Goal: Information Seeking & Learning: Learn about a topic

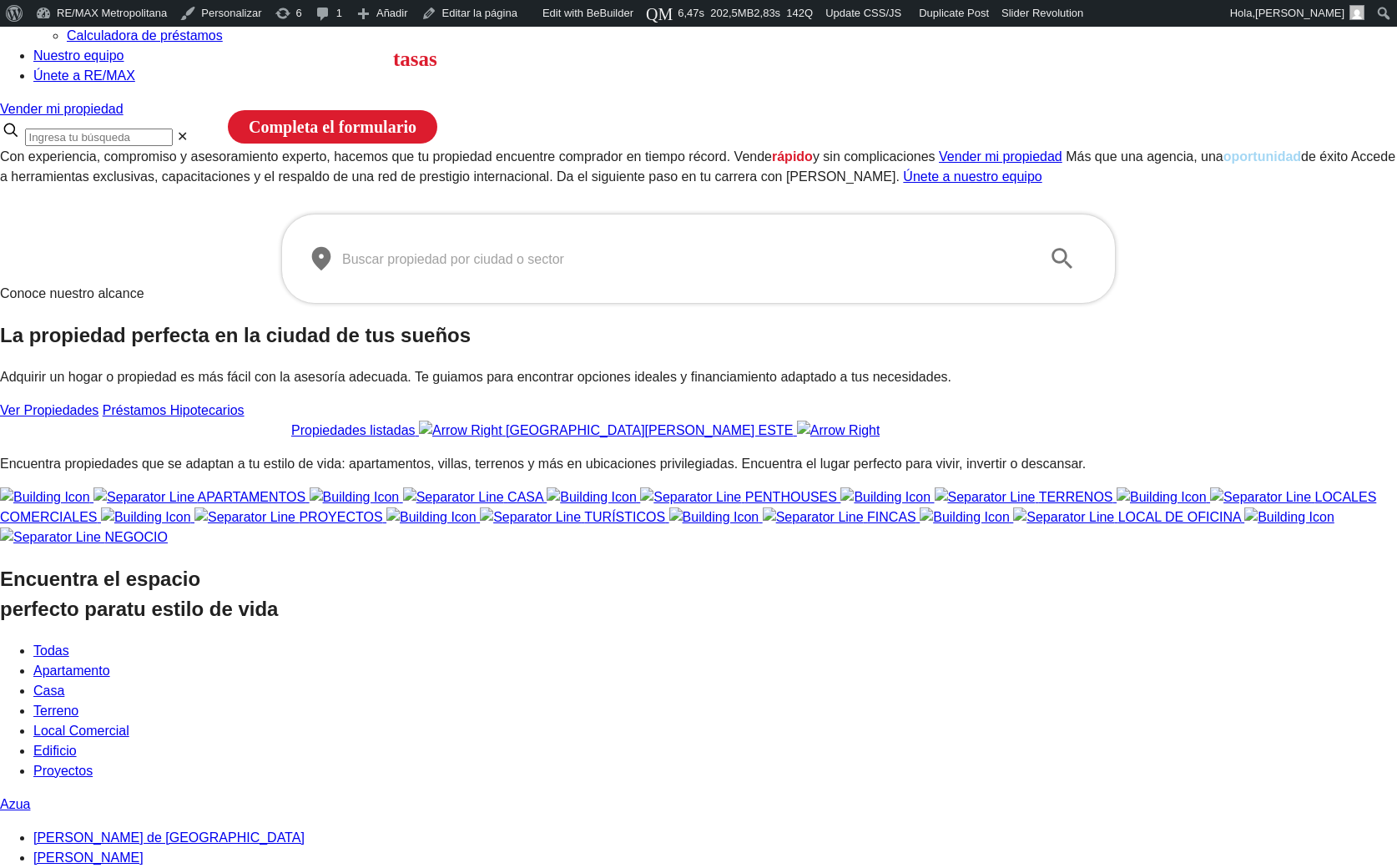
scroll to position [178, 0]
click at [475, 282] on input "text" at bounding box center [685, 259] width 686 height 47
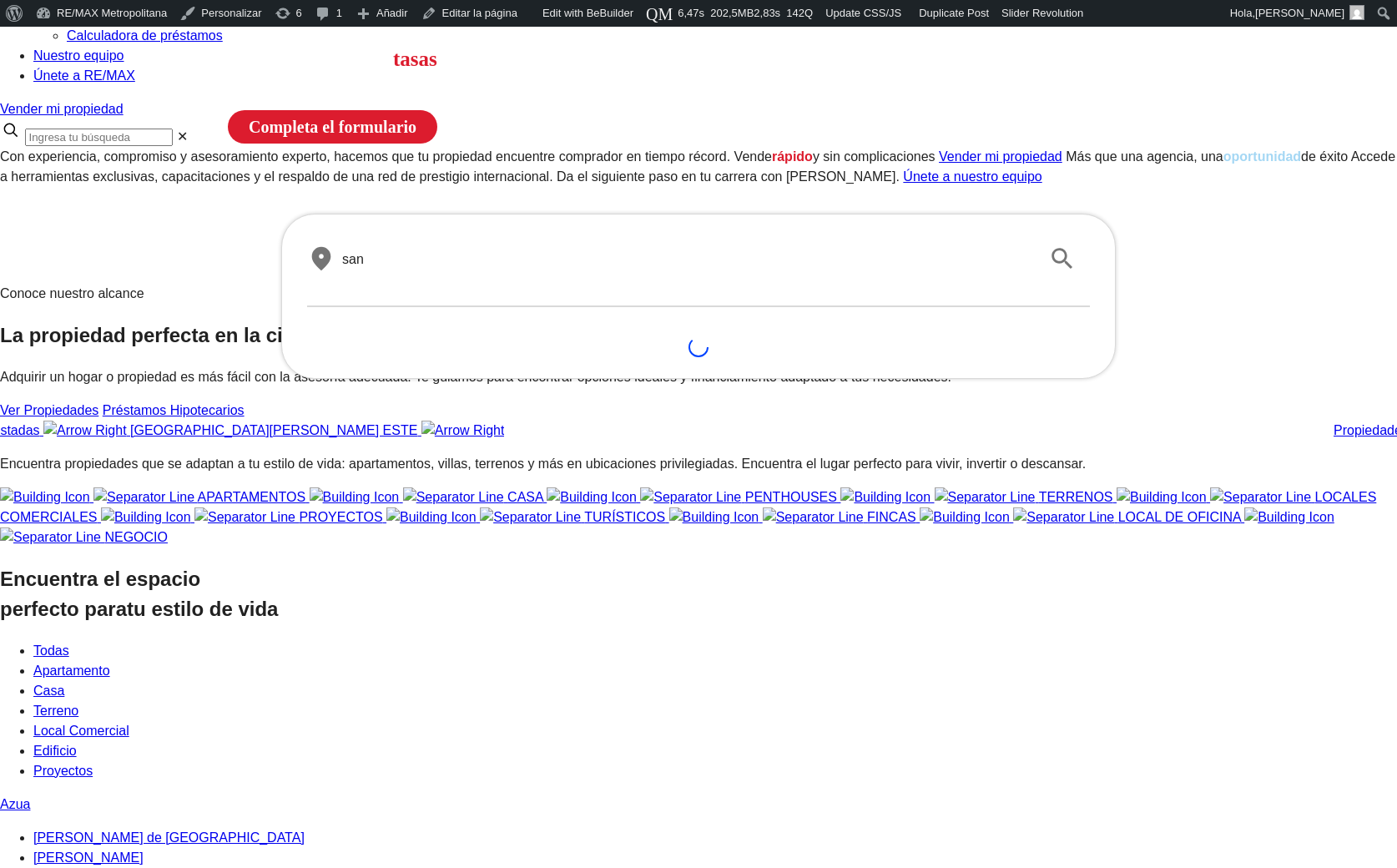
type input "san"
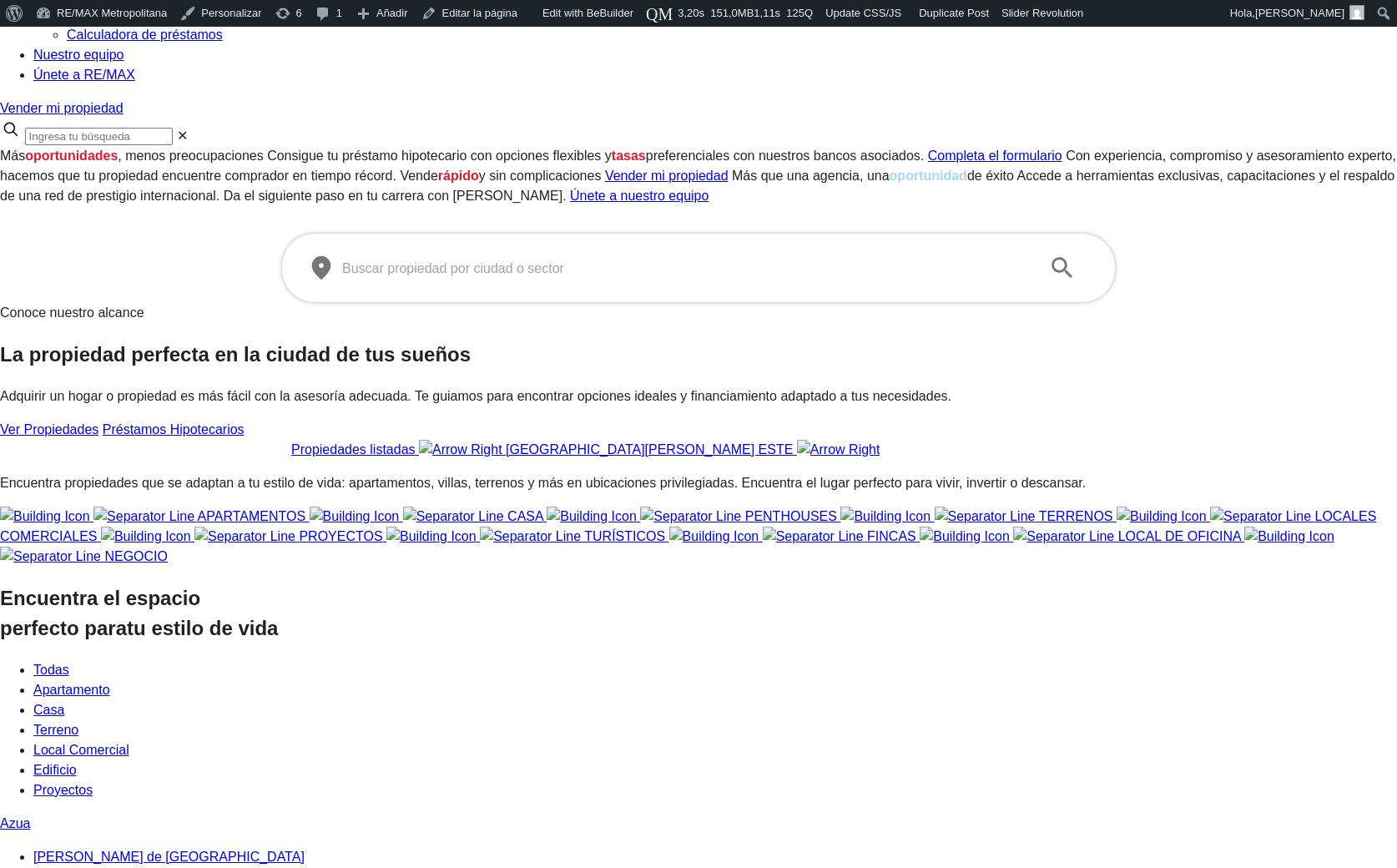
scroll to position [178, 0]
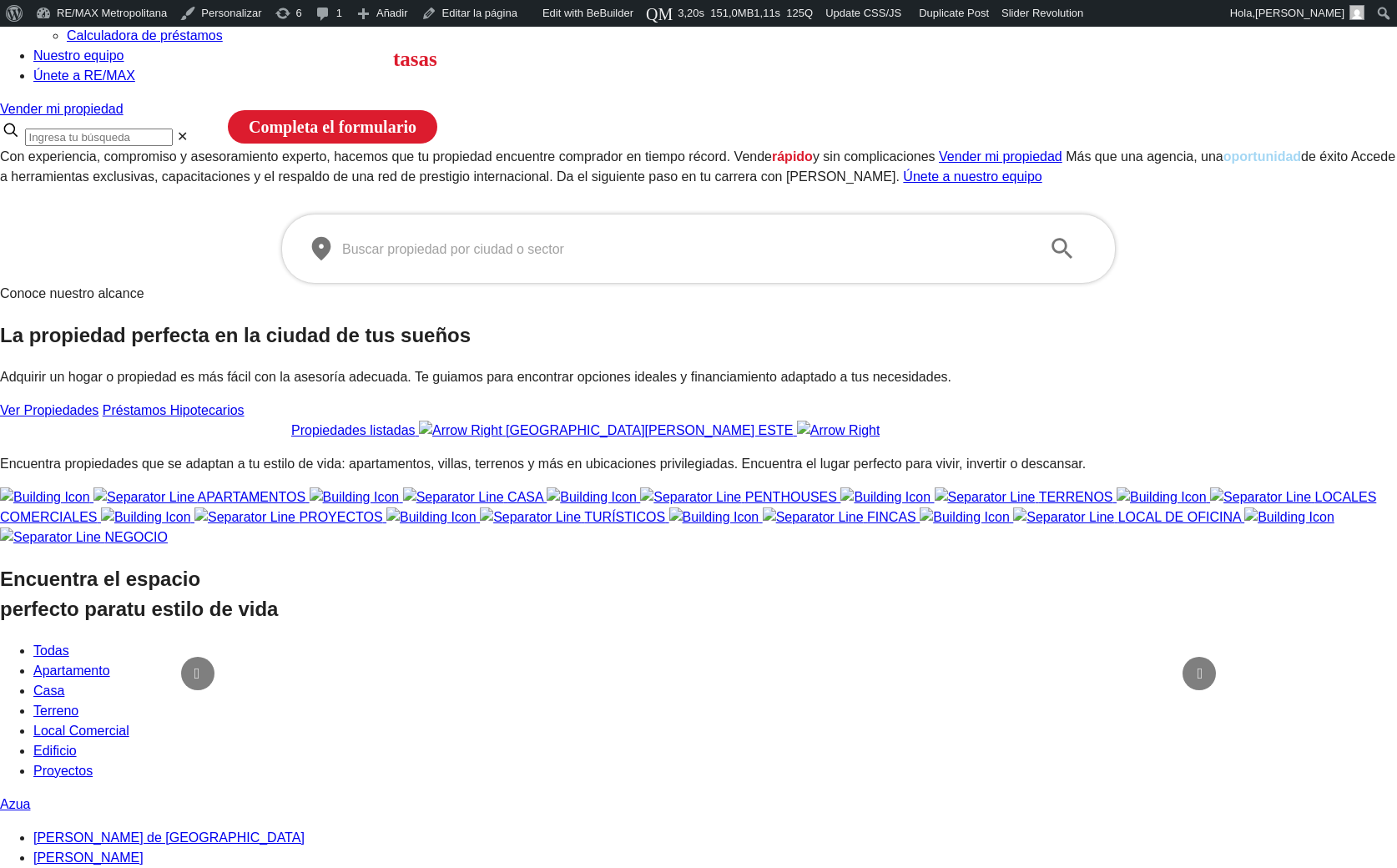
click at [608, 259] on input "text" at bounding box center [685, 249] width 686 height 19
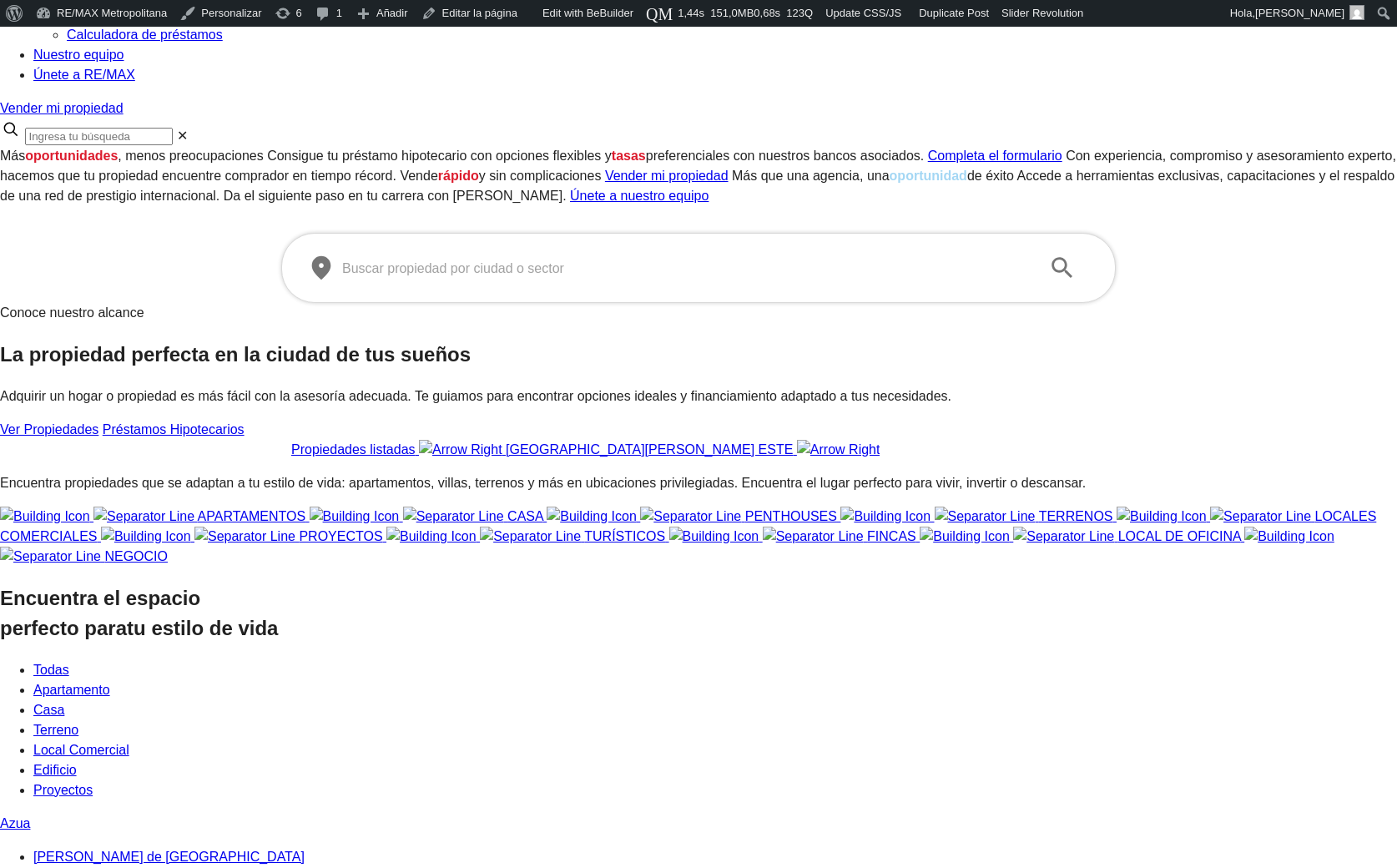
scroll to position [178, 0]
click at [522, 278] on input "text" at bounding box center [685, 268] width 686 height 19
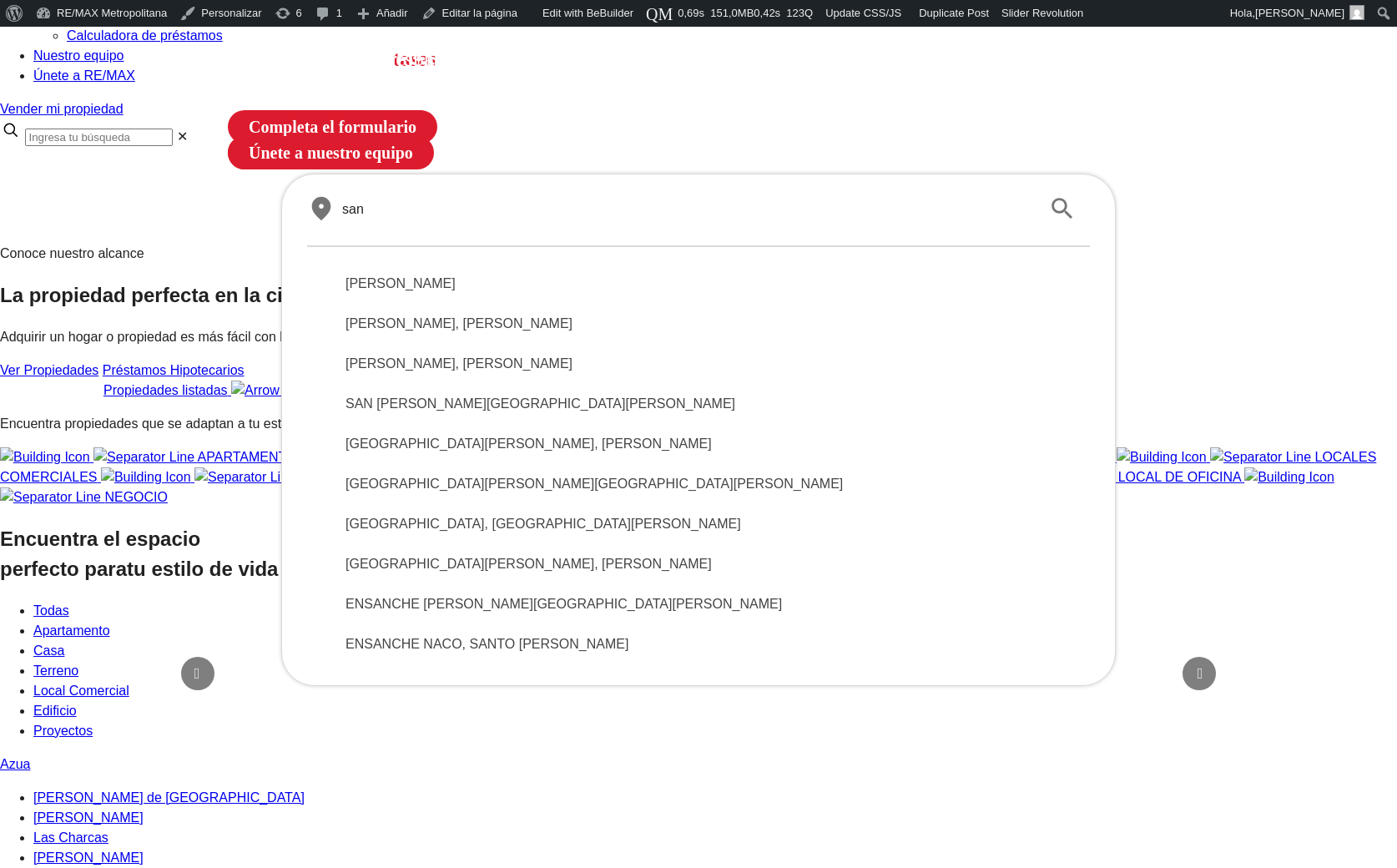
type input "san"
click at [540, 294] on span "SANTO DOMINGO DE GUZMÁN" at bounding box center [698, 284] width 706 height 20
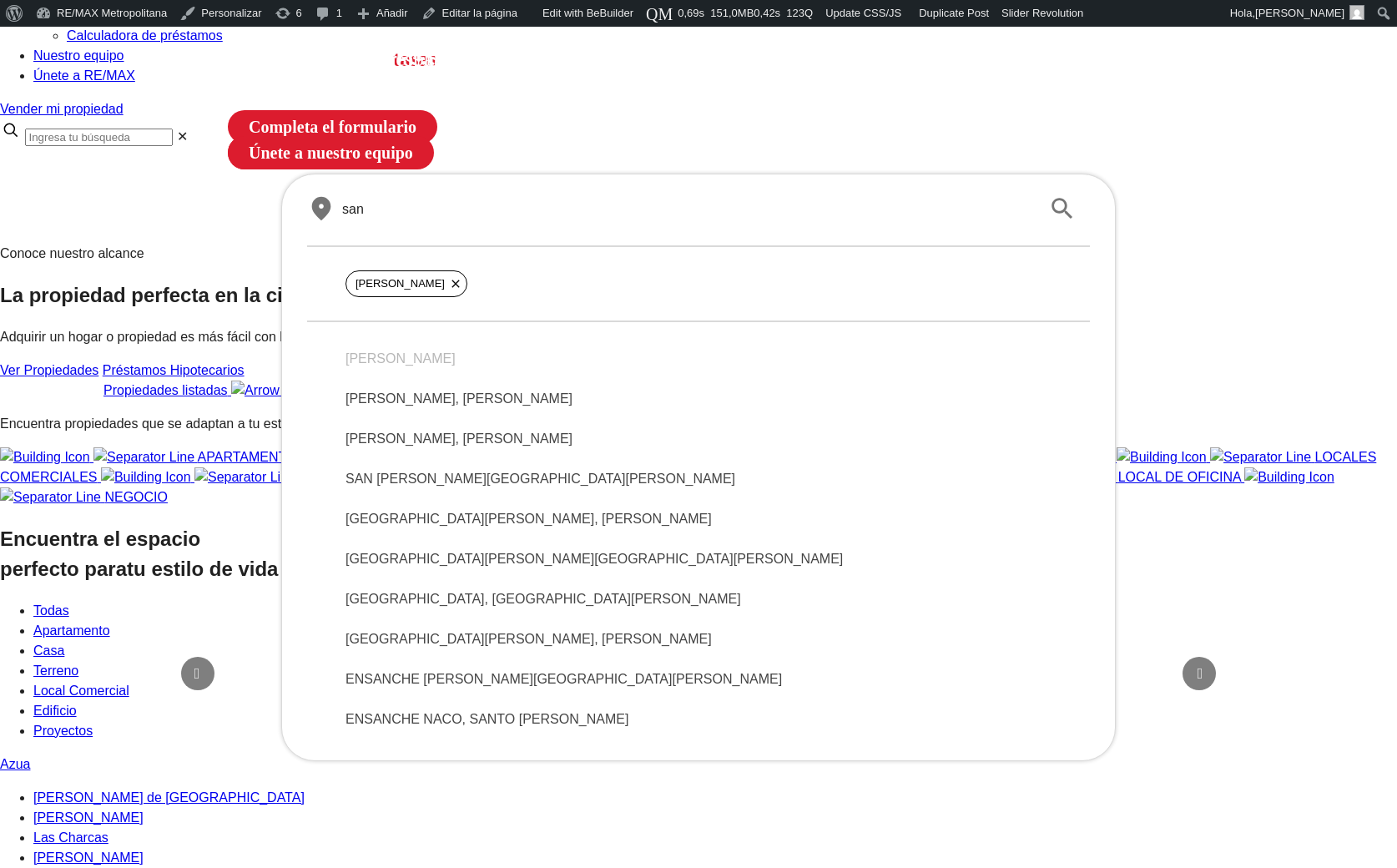
click at [526, 409] on span "SANDRA I, SANTO DOMINGO DE GUZMÁN" at bounding box center [698, 399] width 706 height 20
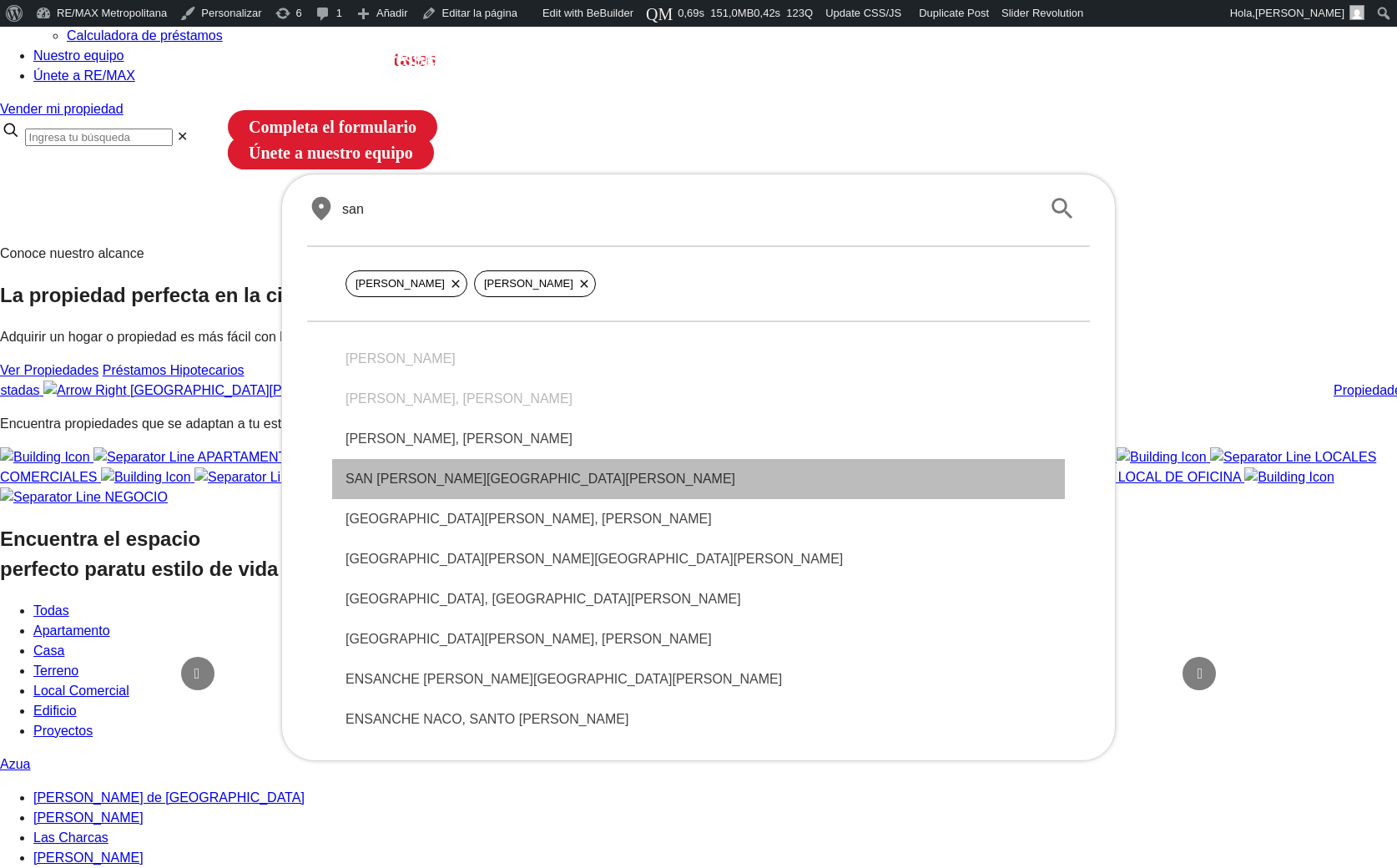
click at [527, 489] on span "SAN GERONIMO, SANTO DOMINGO DE GUZMÁN" at bounding box center [698, 479] width 706 height 20
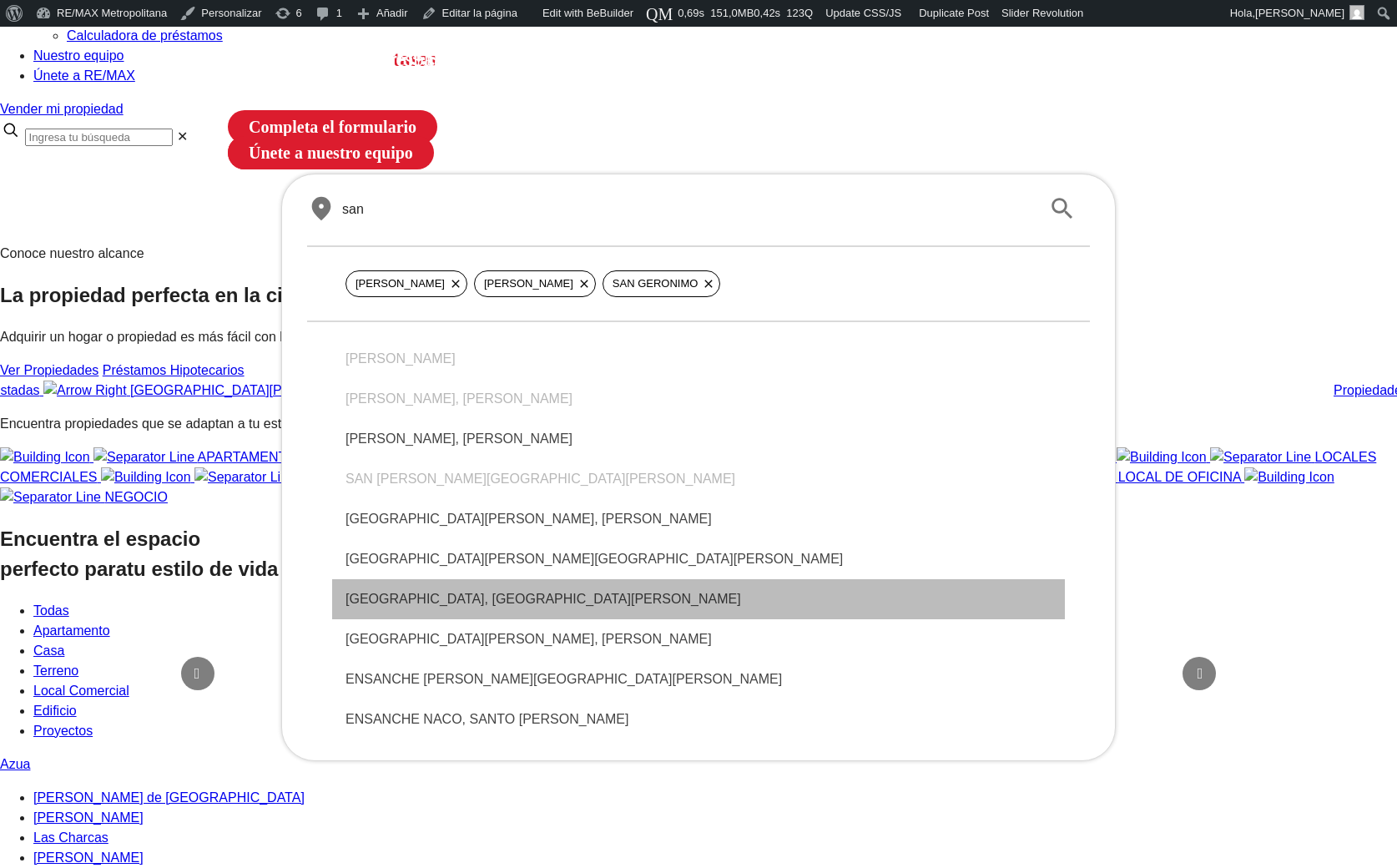
click at [536, 609] on span "SAN MIGUEL, SANTO DOMINGO DE GUZMÁN" at bounding box center [698, 599] width 706 height 20
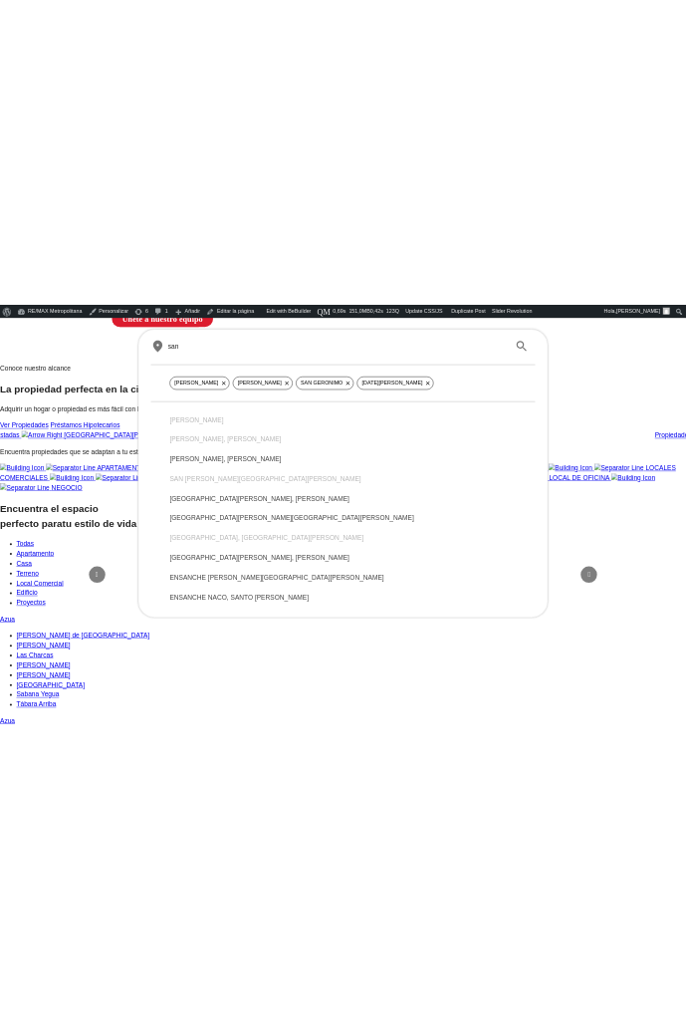
scroll to position [363, 0]
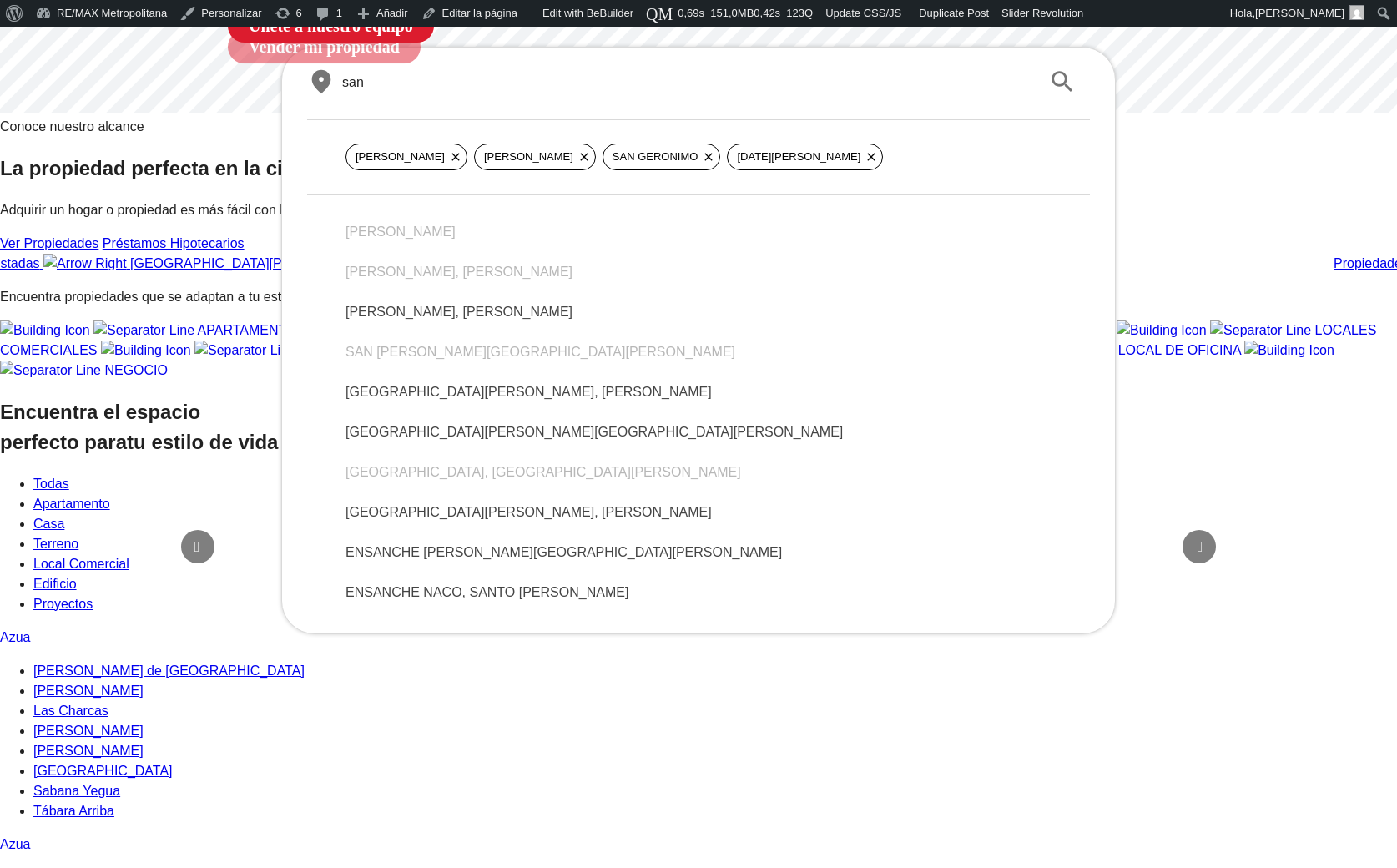
click at [506, 442] on span "SAN GABRIEL, SANTO DOMINGO DE GUZMÁN" at bounding box center [698, 432] width 706 height 20
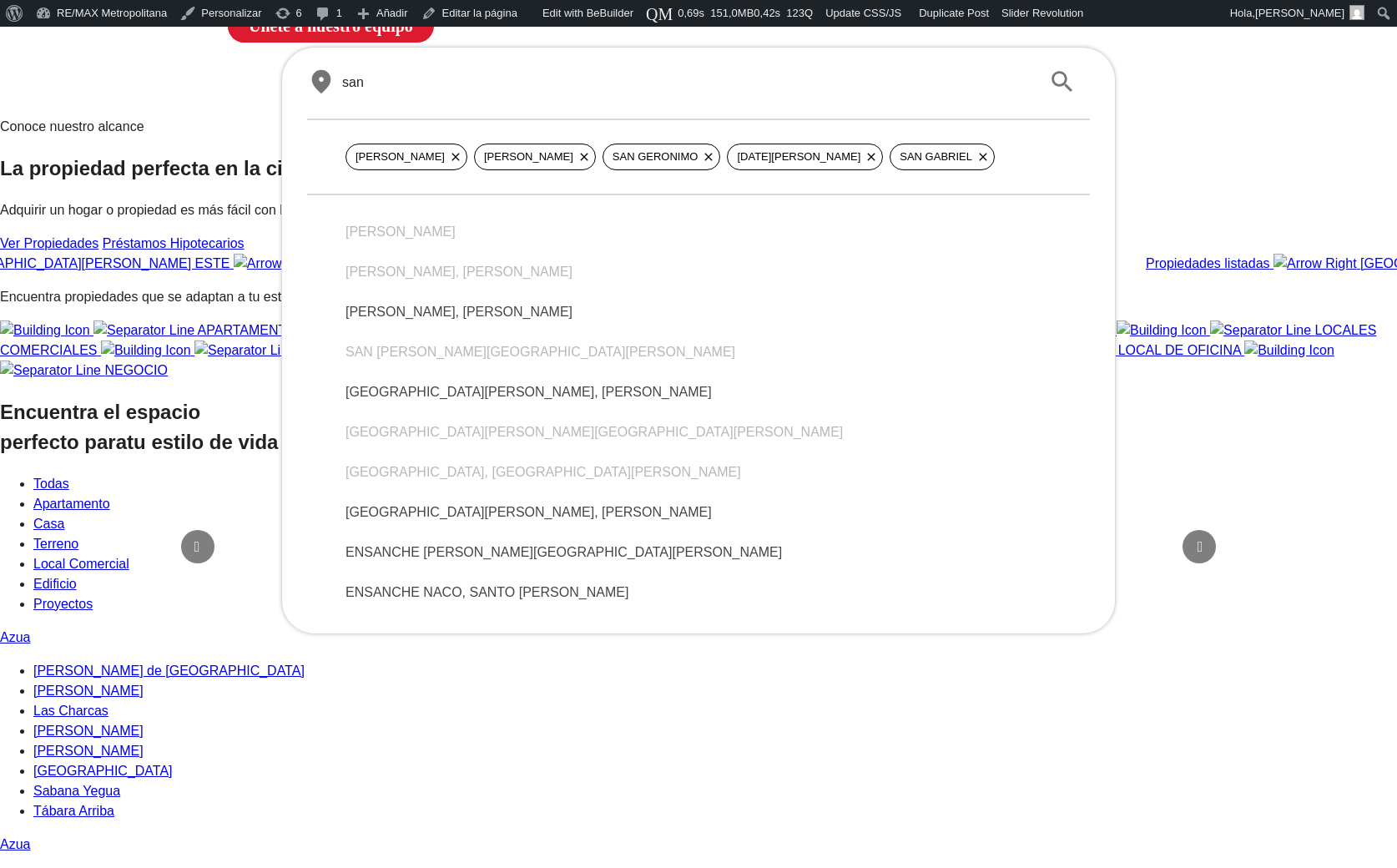
click at [492, 562] on span "ENSANCHE SERRALLES, SANTO DOMINGO DE GUZMÁN" at bounding box center [698, 552] width 706 height 20
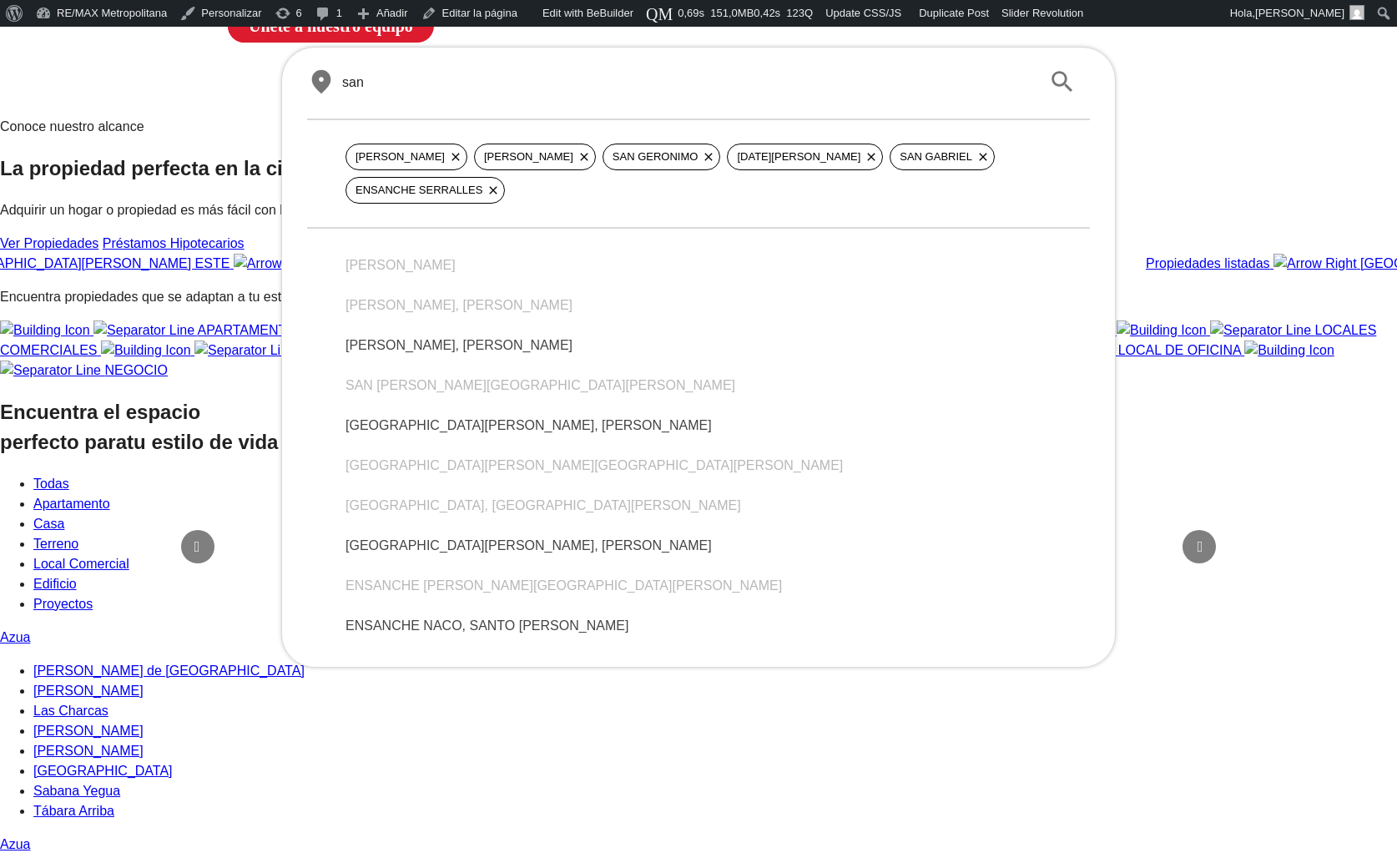
click at [453, 636] on span "ENSANCHE NACO, SANTO DOMINGO DE GUZMÁN" at bounding box center [698, 626] width 706 height 20
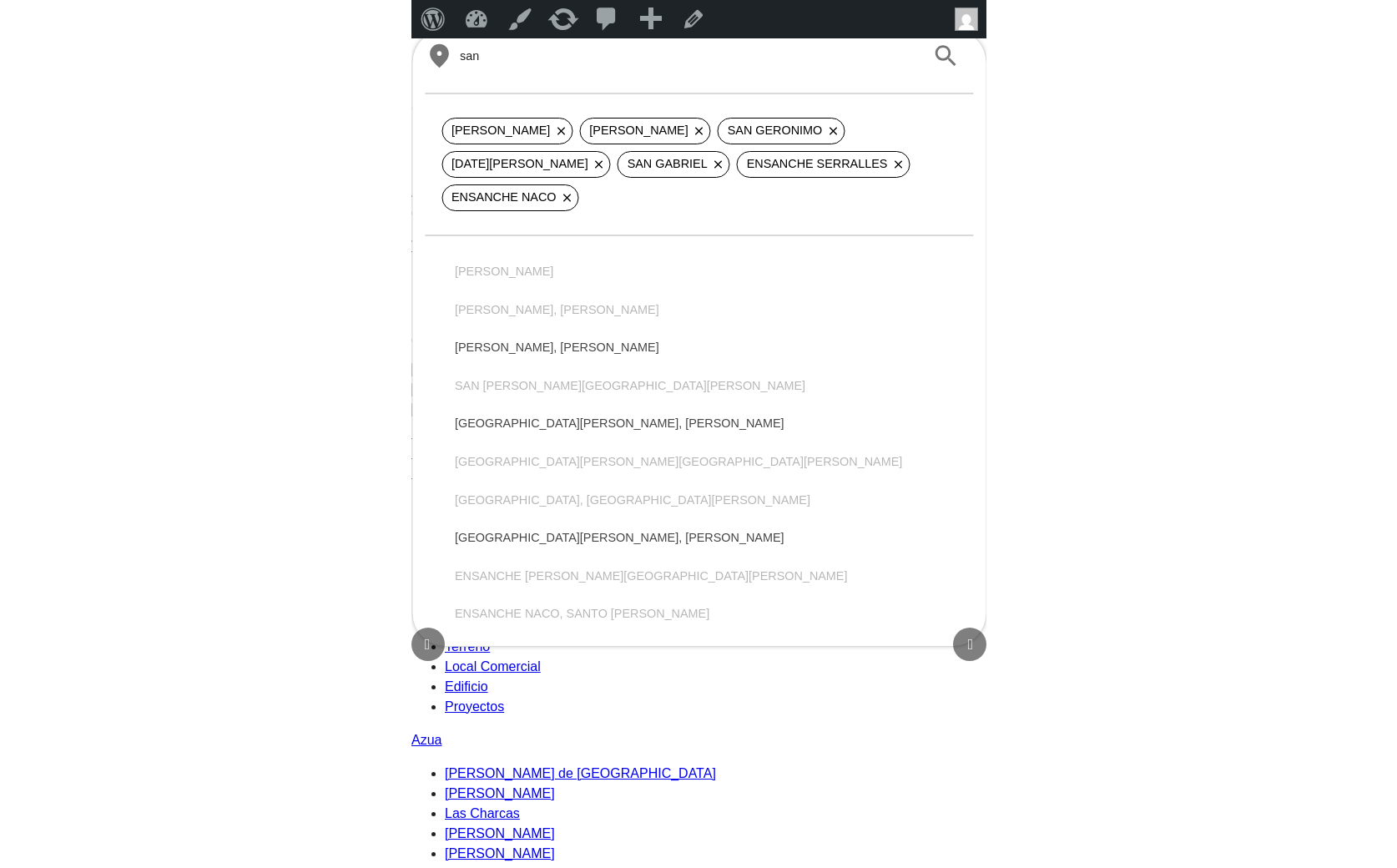
scroll to position [206, 0]
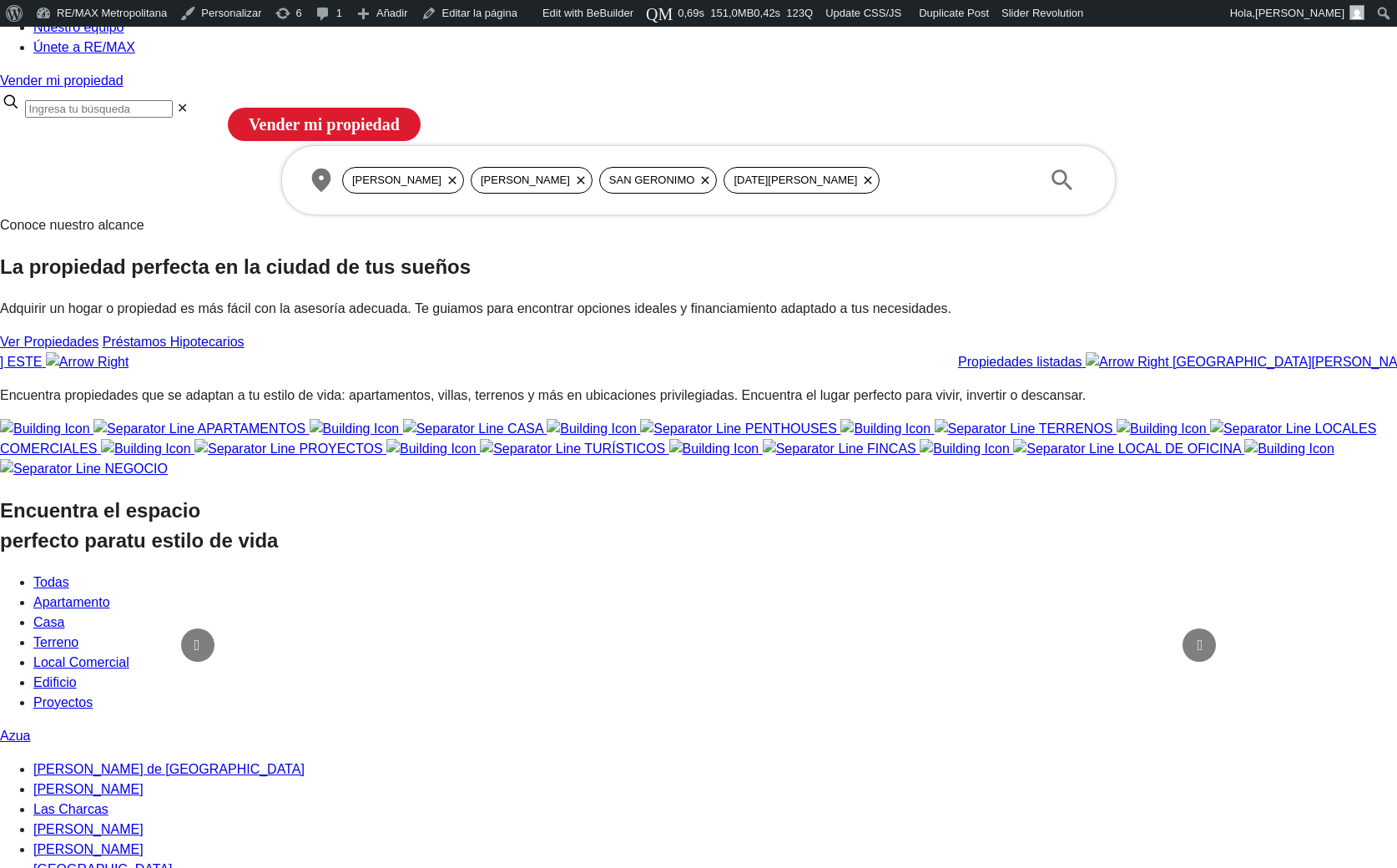
click at [567, 372] on section "Conoce nuestro alcance La propiedad perfecta en la ciudad de tus sueños Adquiri…" at bounding box center [698, 293] width 1397 height 157
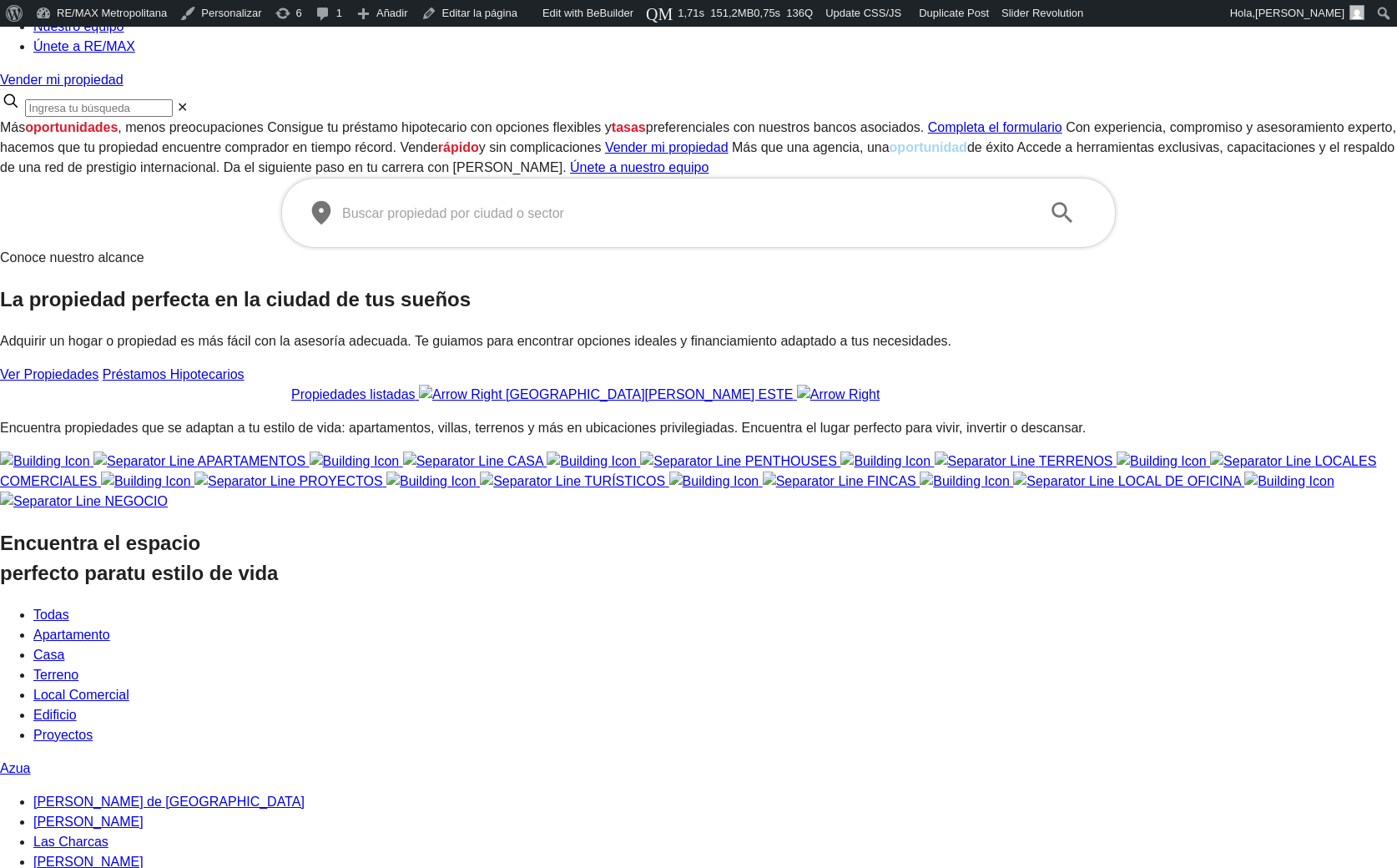
scroll to position [206, 0]
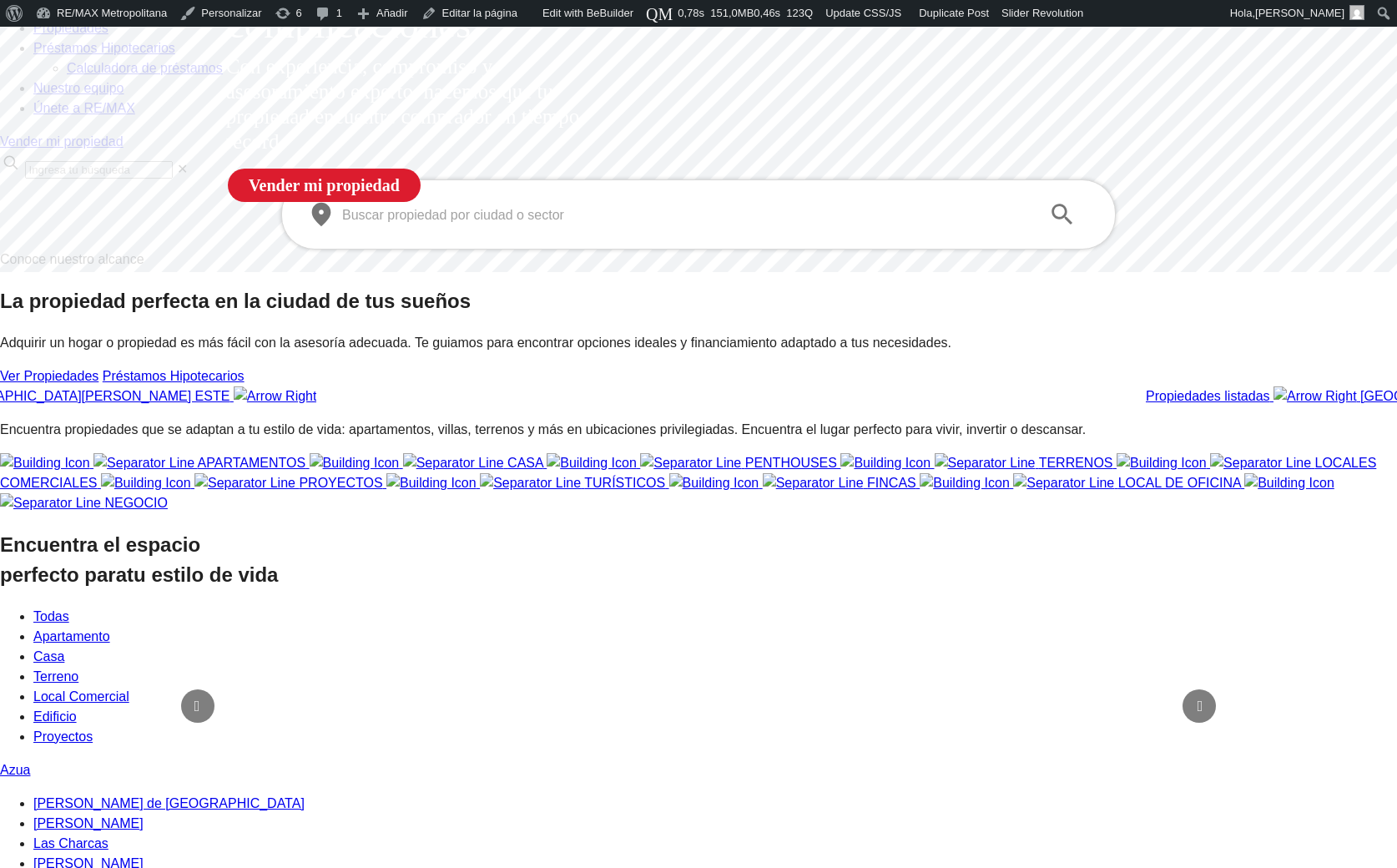
scroll to position [144, 0]
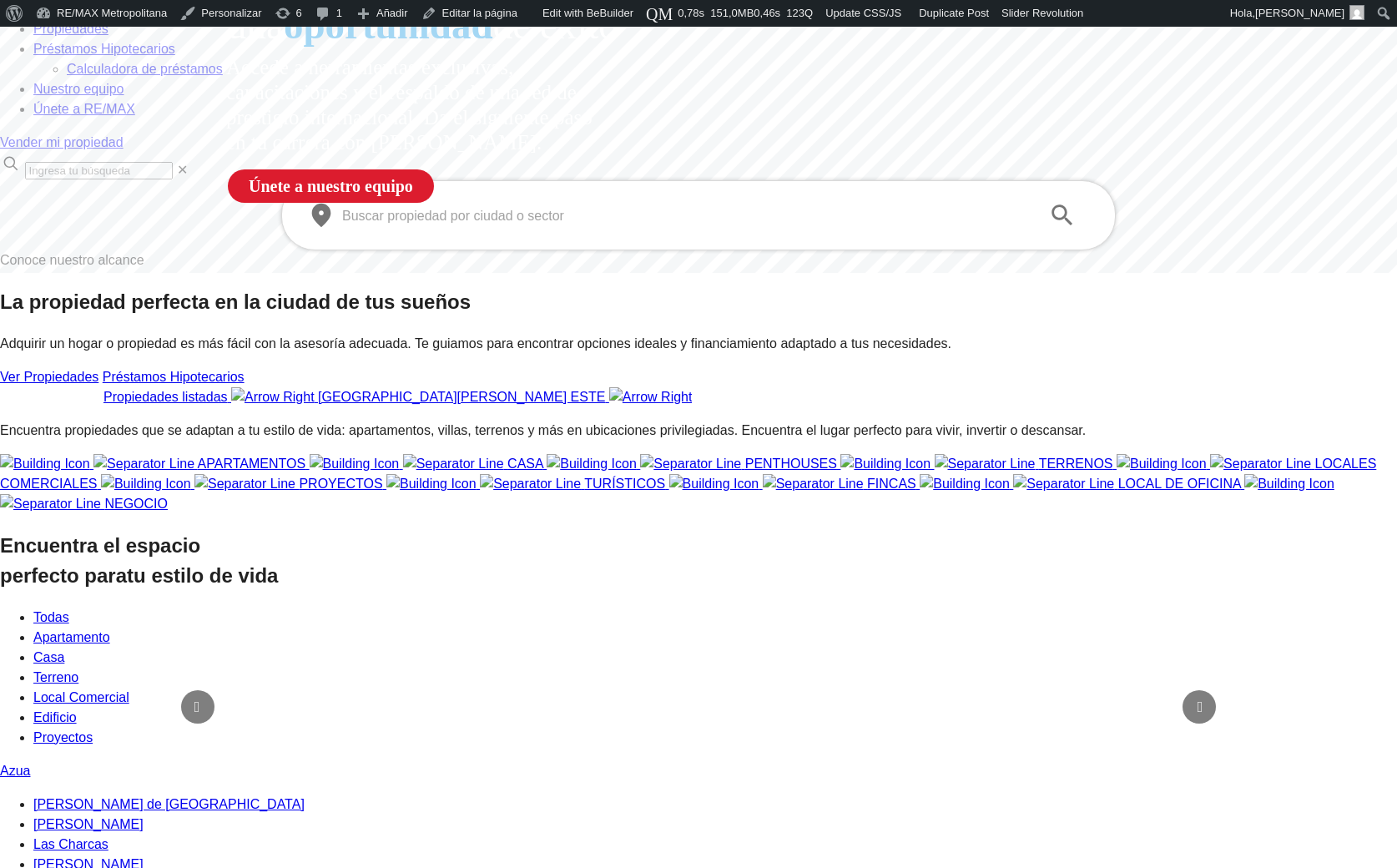
click at [523, 407] on section "Conoce nuestro alcance La propiedad perfecta en la ciudad de tus sueños Adquiri…" at bounding box center [698, 328] width 1397 height 157
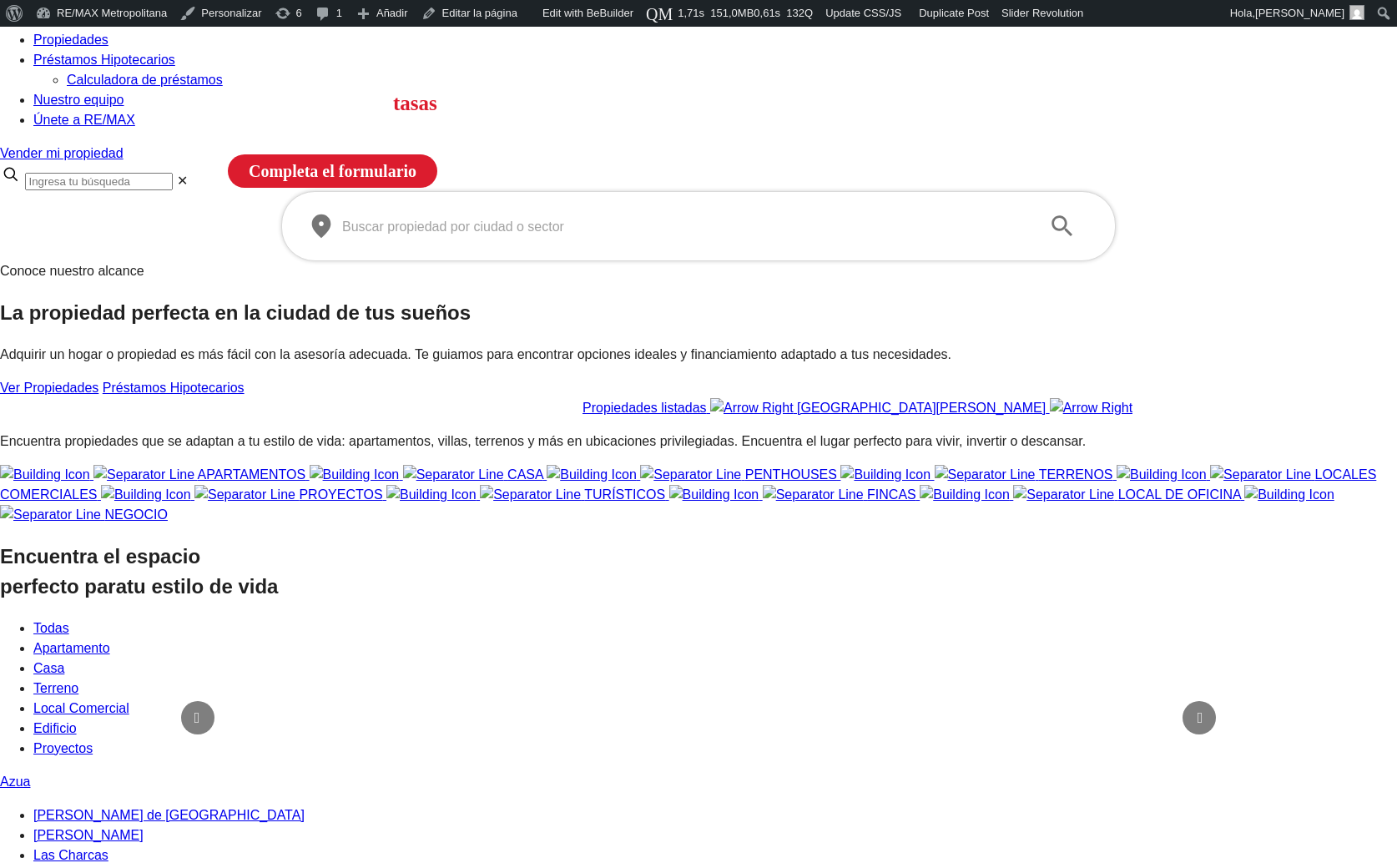
scroll to position [127, 0]
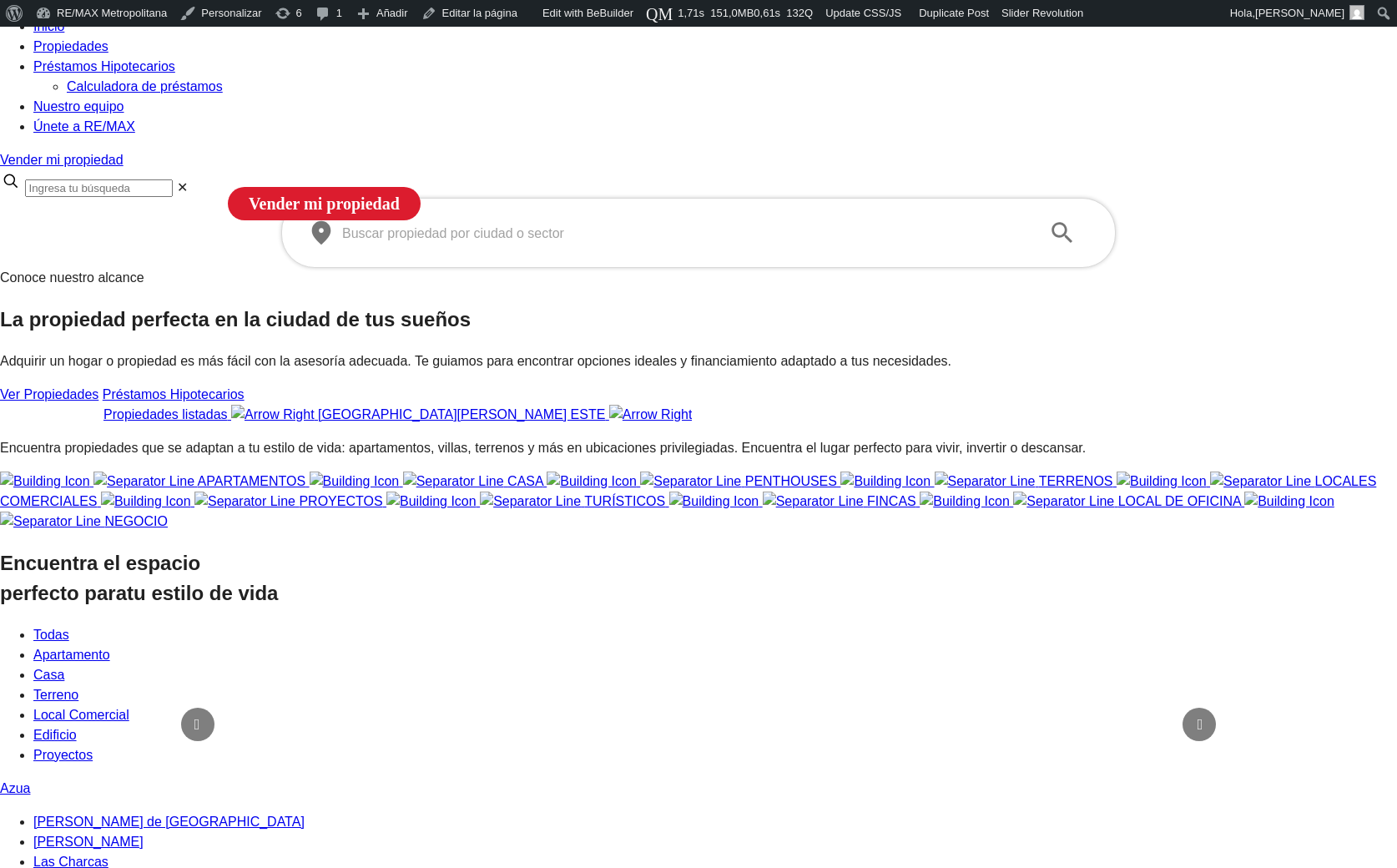
click at [108, 45] on span "Propiedades" at bounding box center [71, 46] width 75 height 14
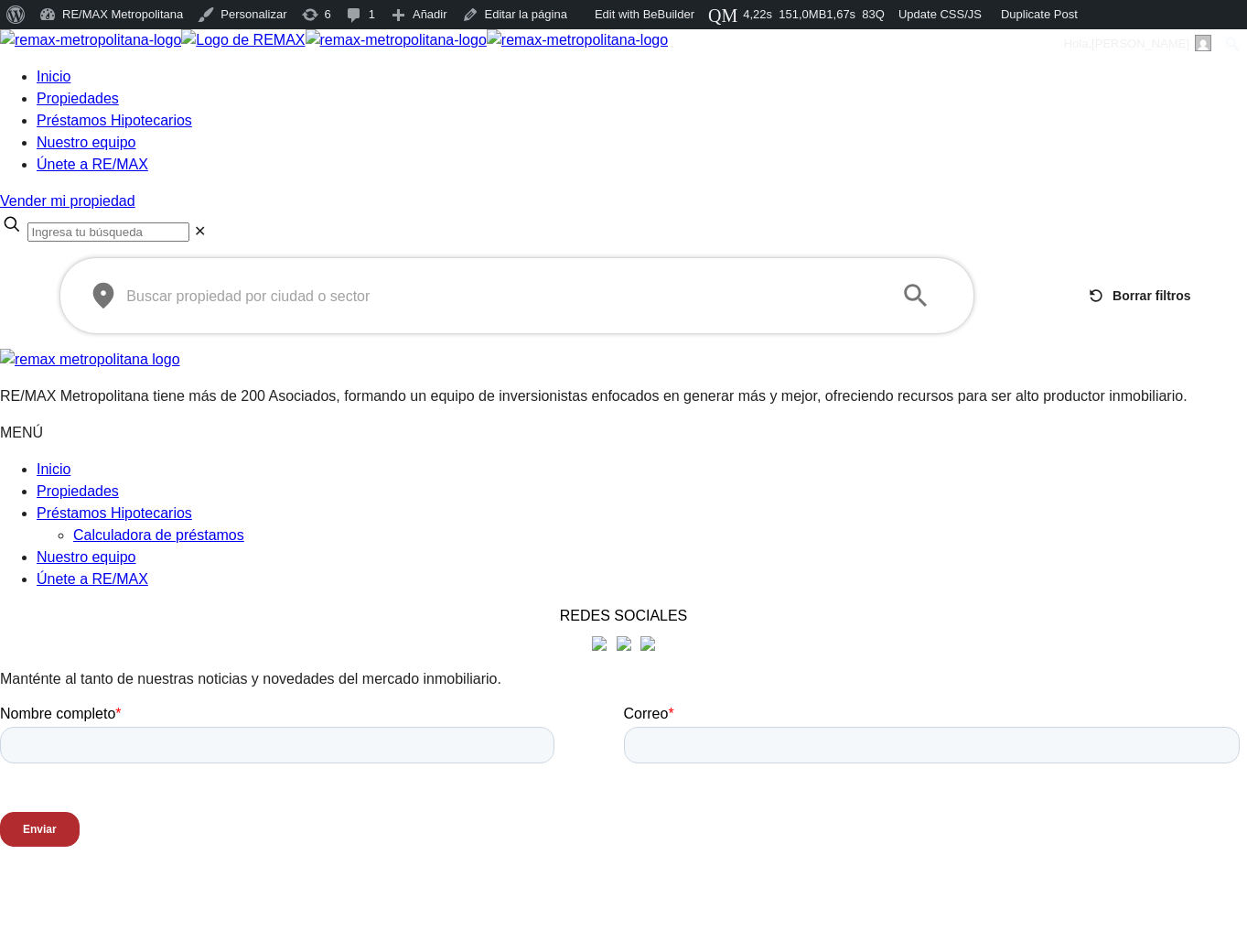
click at [999, 257] on div "​ ​ Borrar filtros" at bounding box center [623, 296] width 1247 height 77
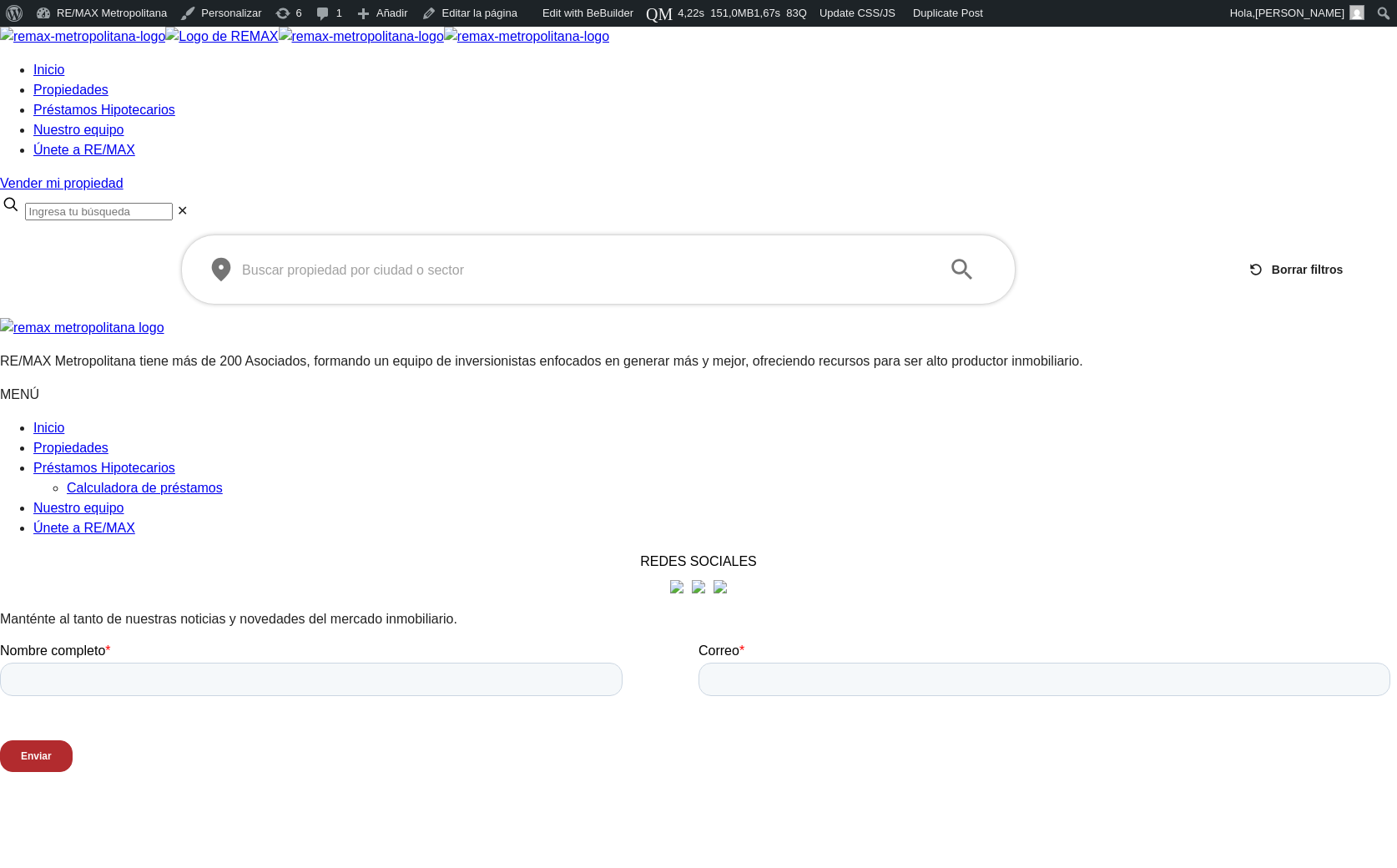
click at [71, 235] on div at bounding box center [698, 235] width 1397 height 0
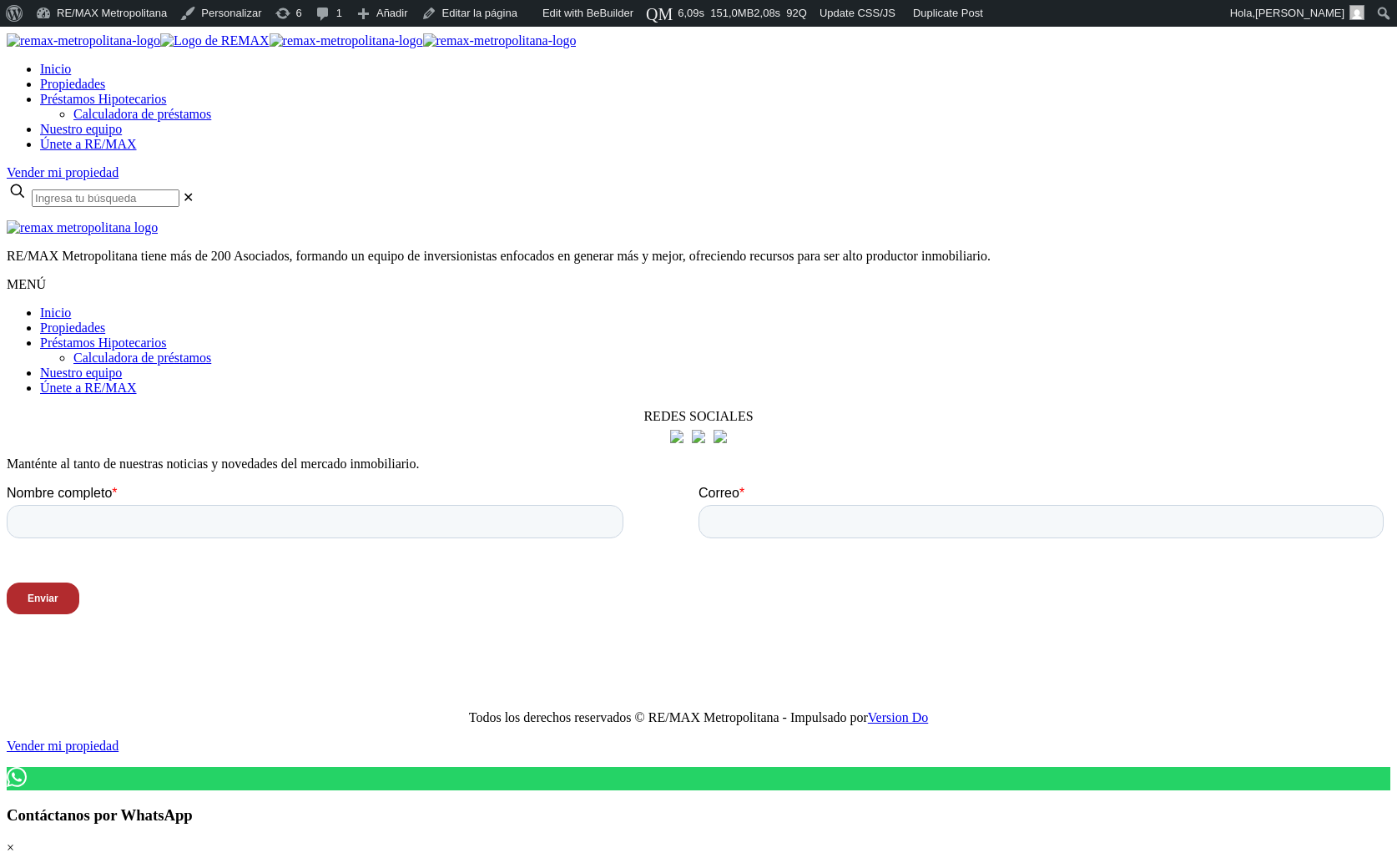
click at [286, 220] on div at bounding box center [698, 220] width 1384 height 0
click at [219, 220] on div at bounding box center [698, 220] width 1384 height 0
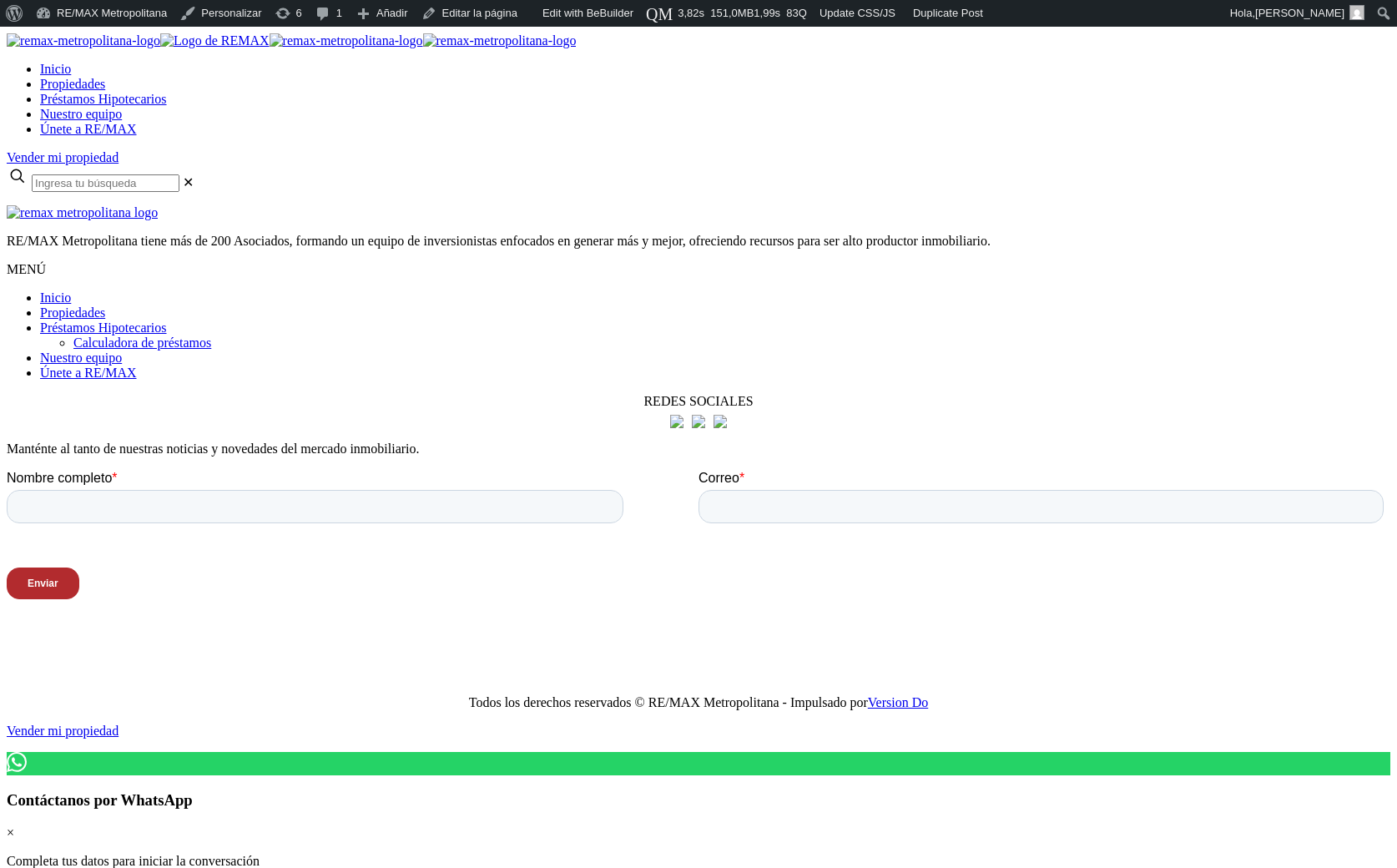
click at [313, 612] on html "X Inicio Propiedades Préstamos Hipotecarios Calculadora de préstamos Nuestro eq…" at bounding box center [698, 624] width 1397 height 1195
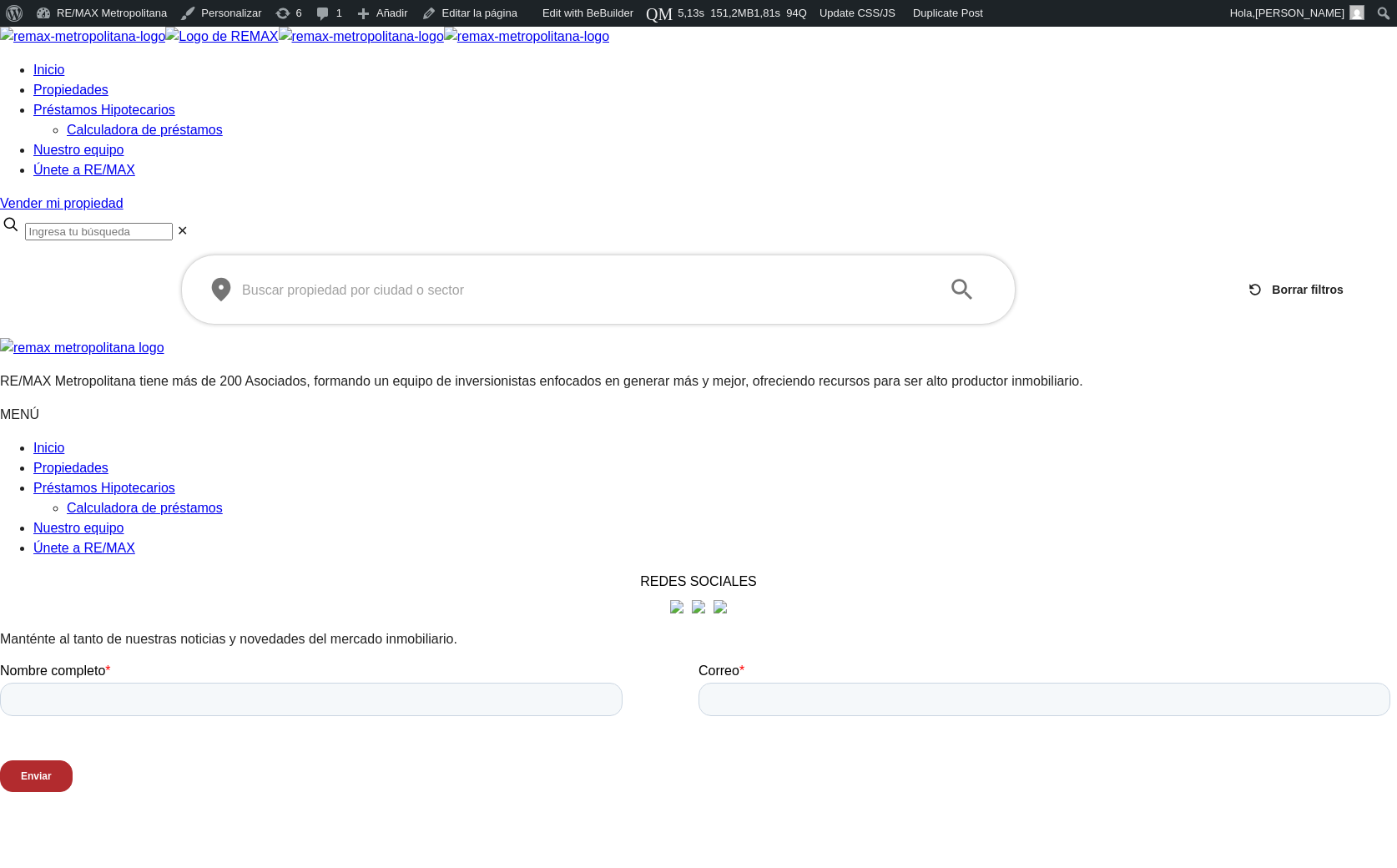
click at [483, 281] on input "text" at bounding box center [585, 290] width 686 height 19
type input "sa"
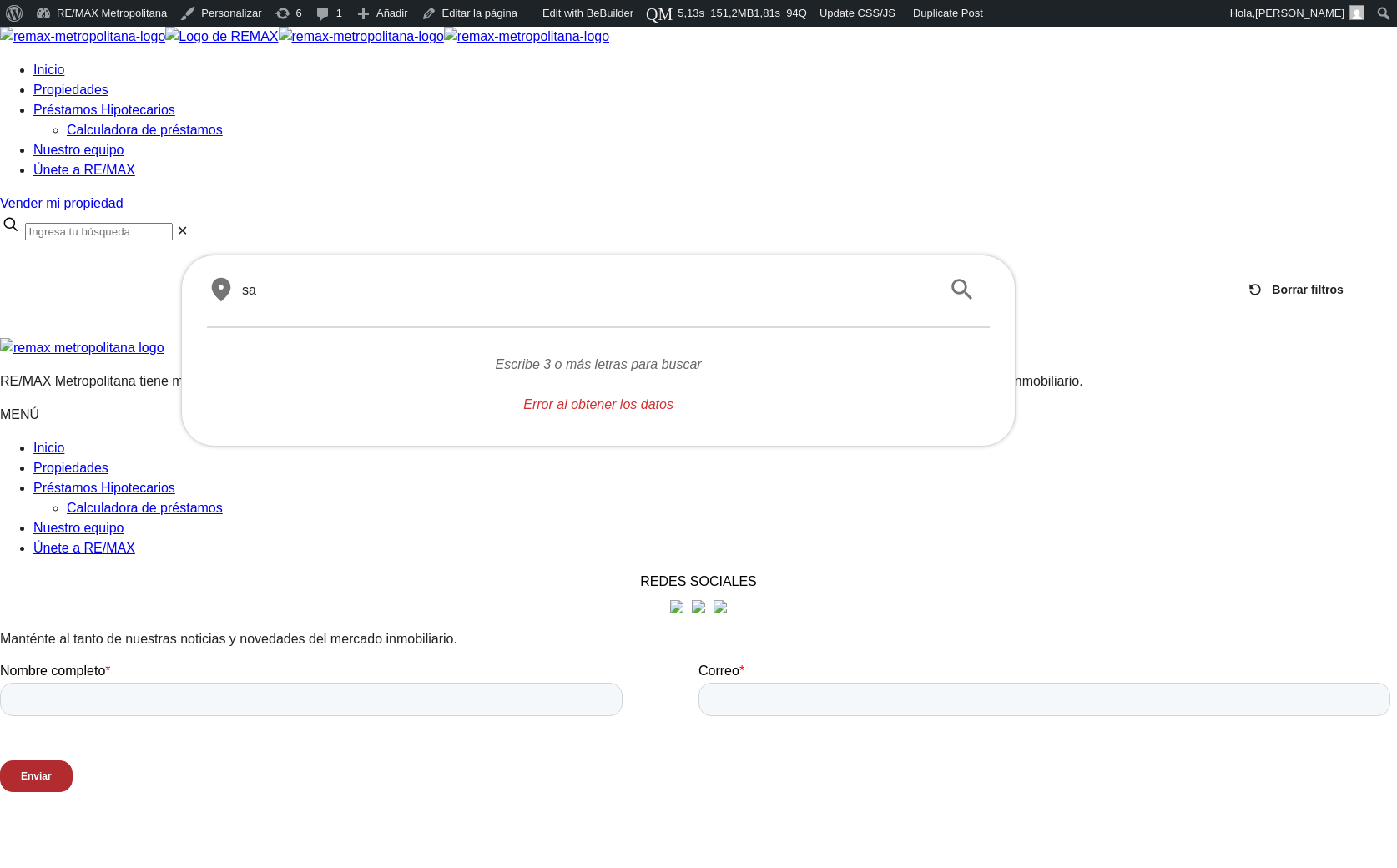
click at [169, 255] on div at bounding box center [698, 255] width 1397 height 0
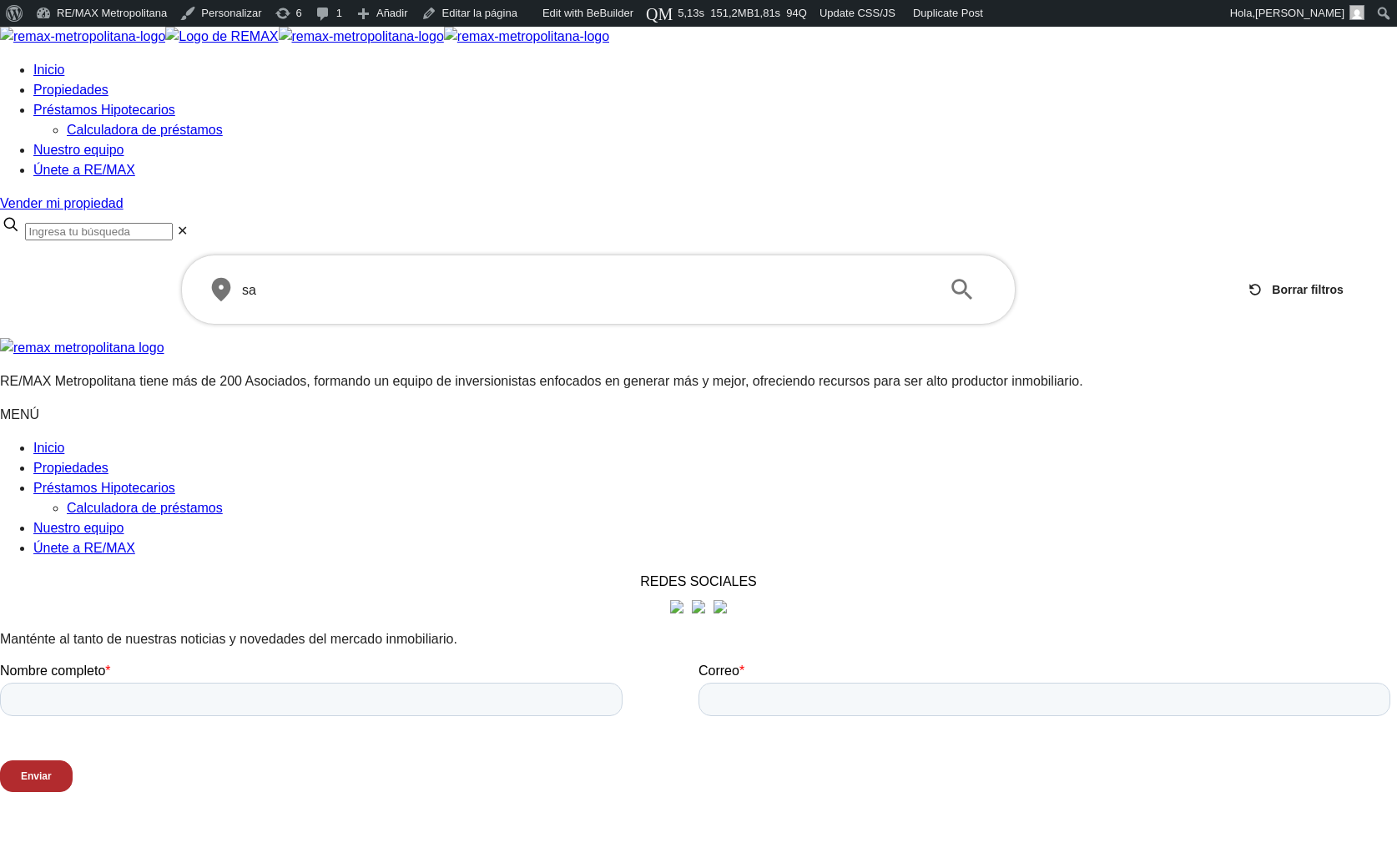
click at [394, 281] on input "sa" at bounding box center [585, 290] width 686 height 19
type input "s"
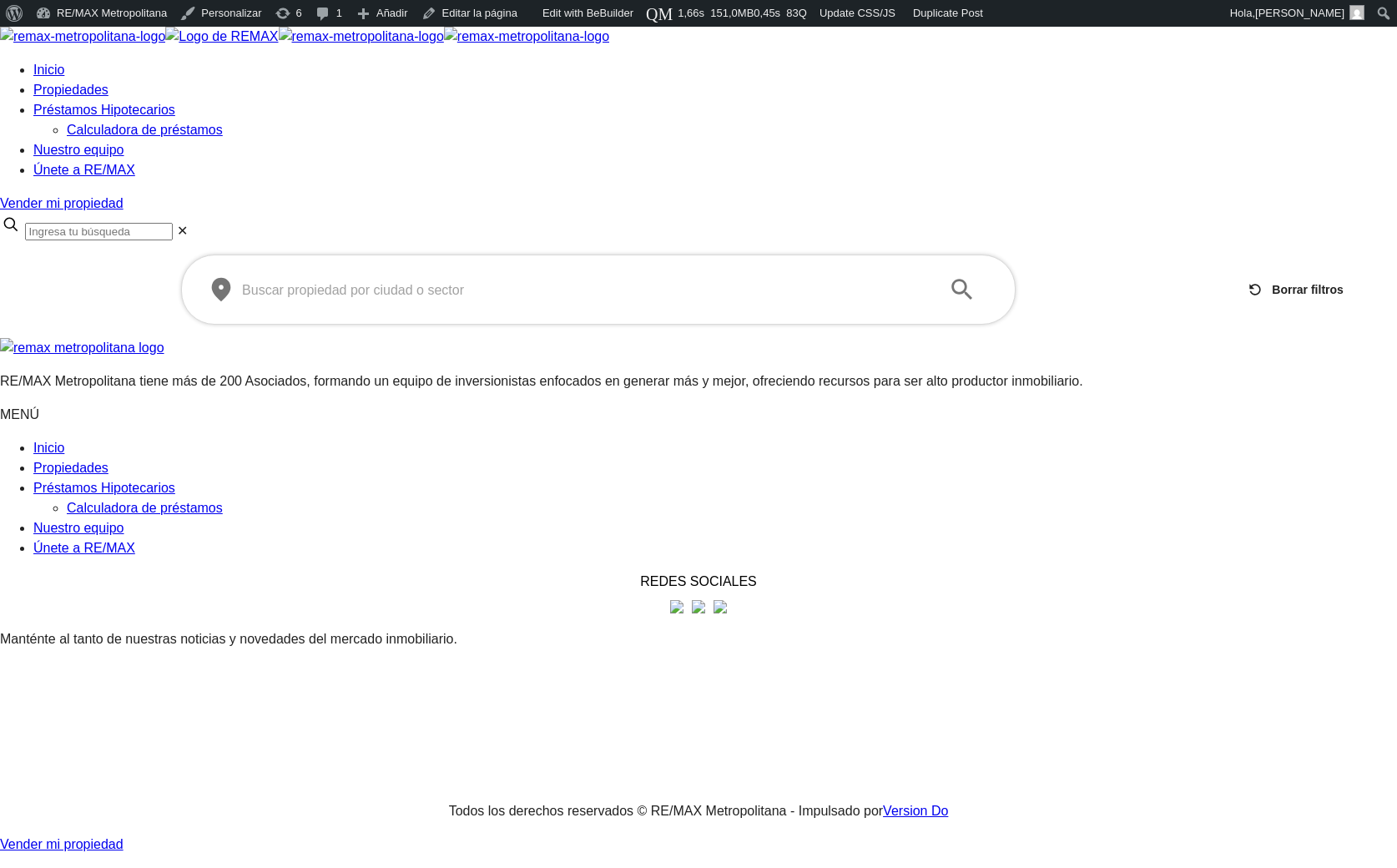
click at [365, 276] on div "​ ​" at bounding box center [598, 290] width 783 height 27
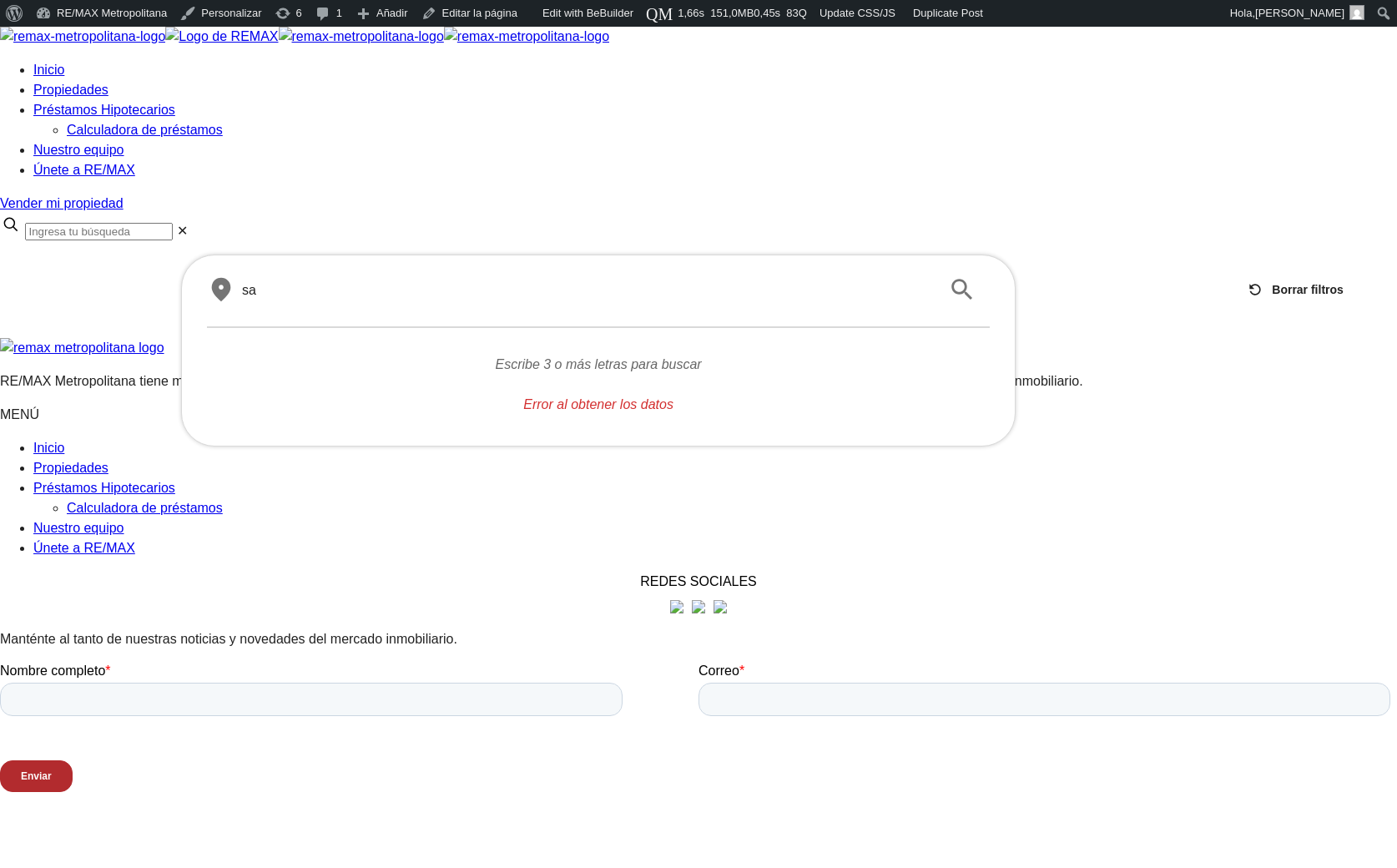
type input "sa"
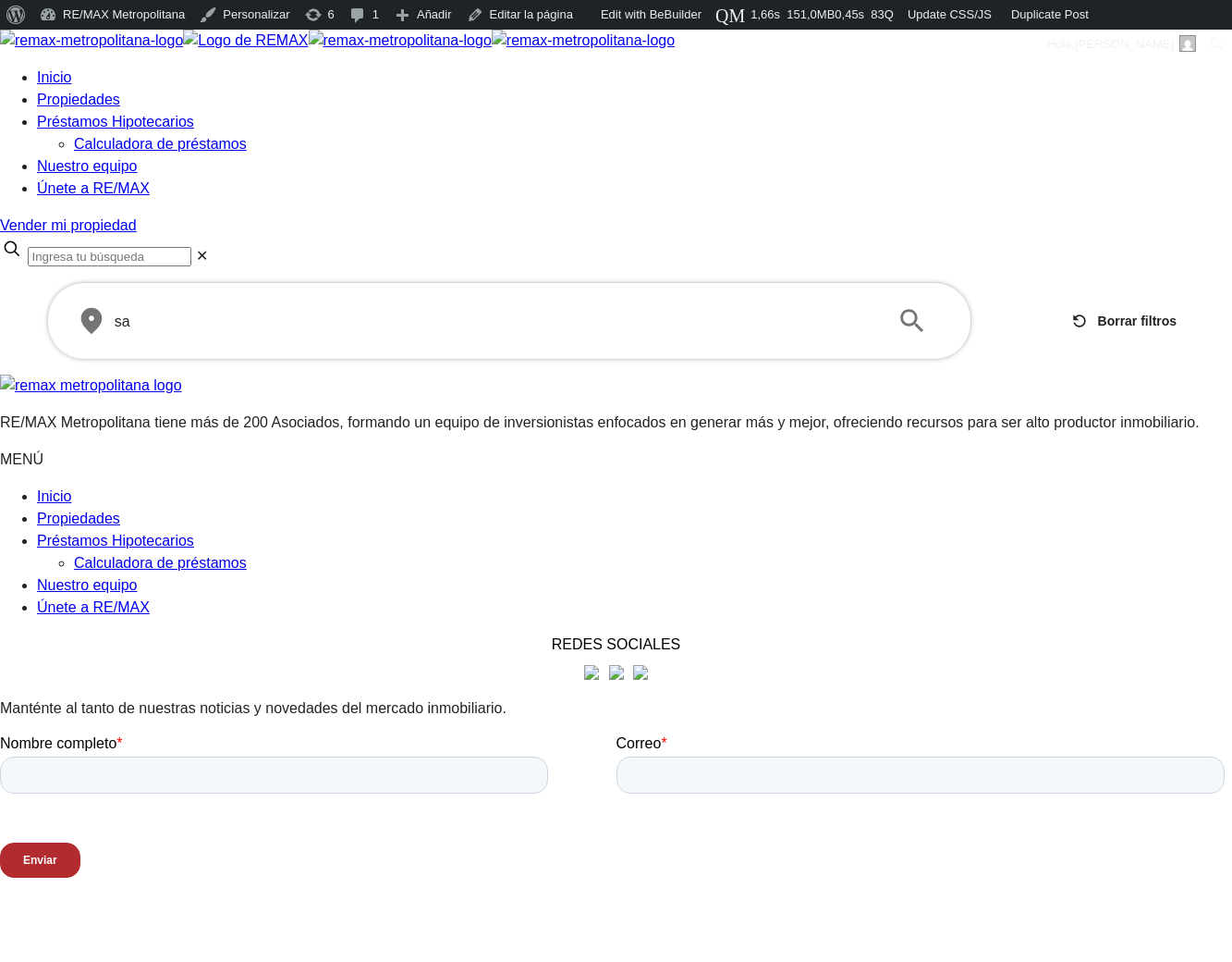
click at [387, 311] on input "sa" at bounding box center [494, 321] width 760 height 21
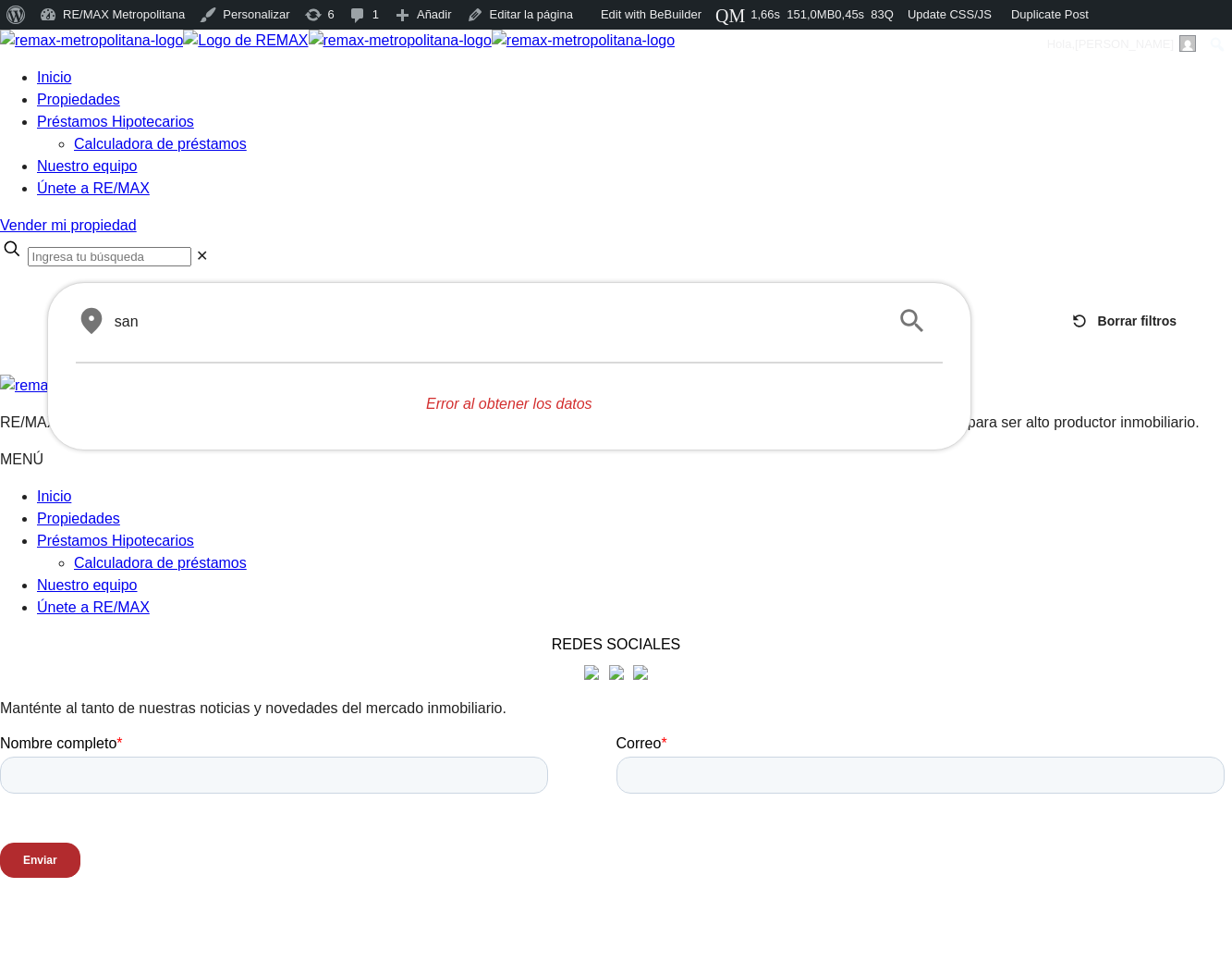
type input "san"
click at [219, 374] on div at bounding box center [616, 374] width 1232 height 0
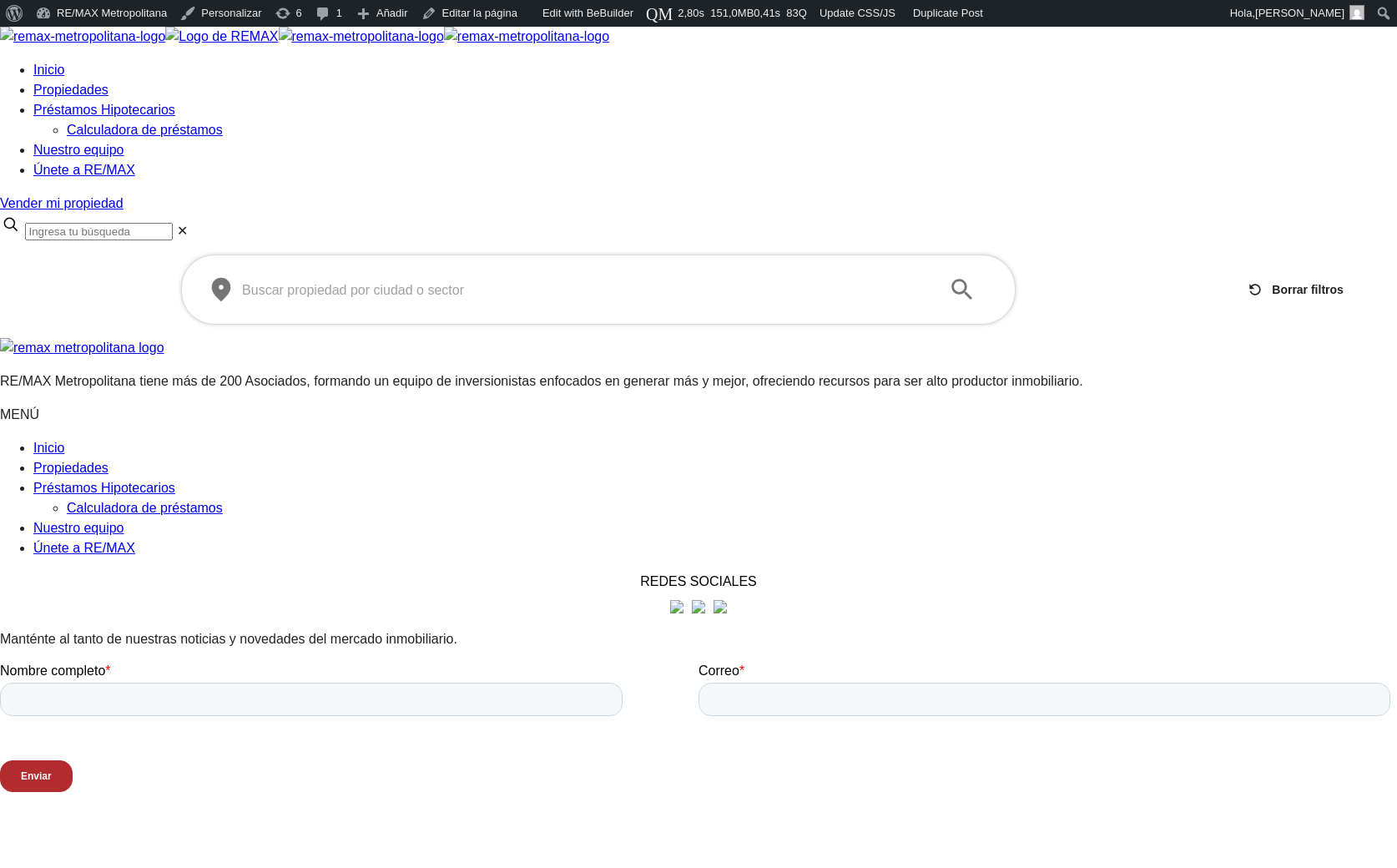
click at [490, 281] on input "text" at bounding box center [585, 290] width 686 height 19
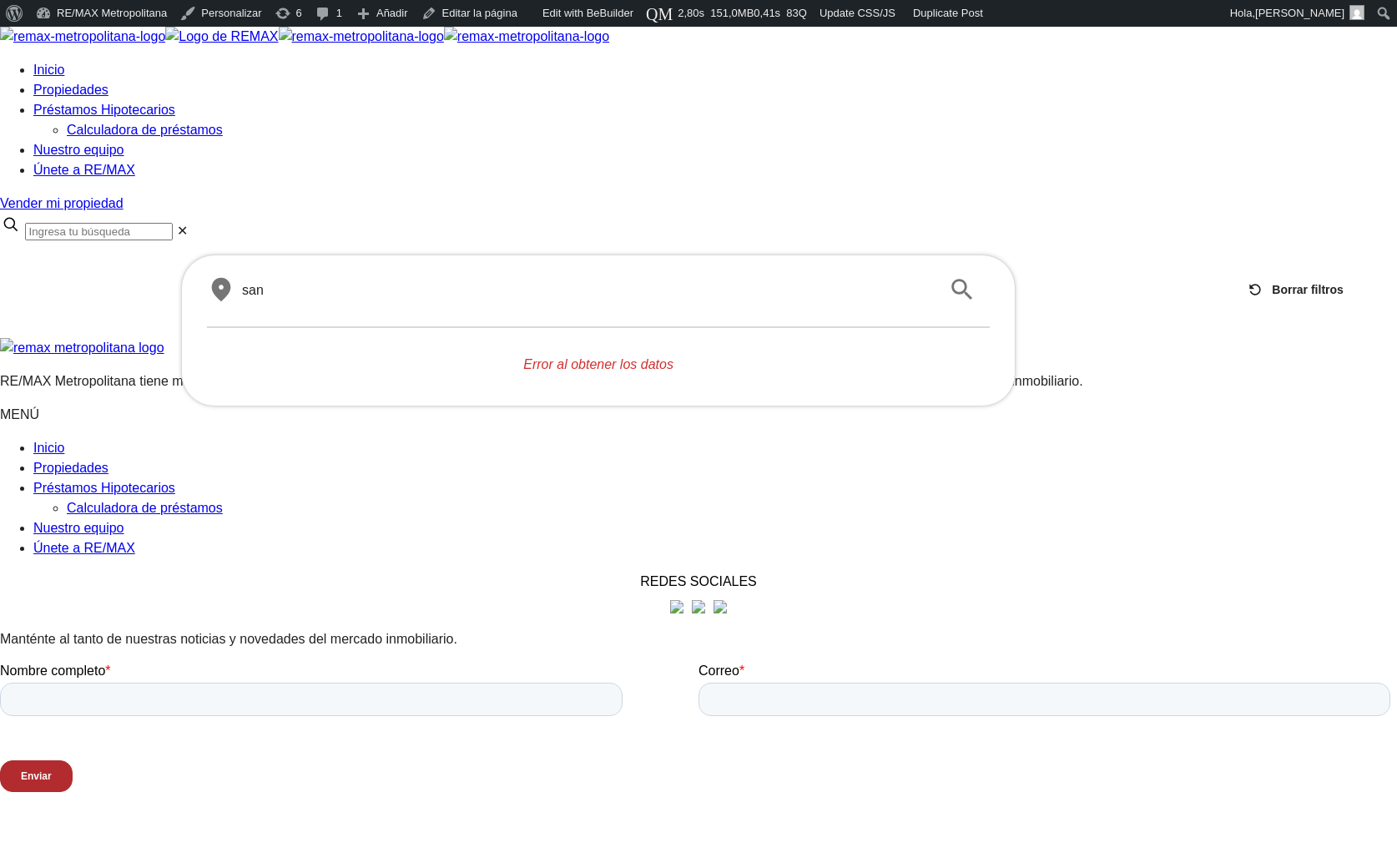
type input "sant"
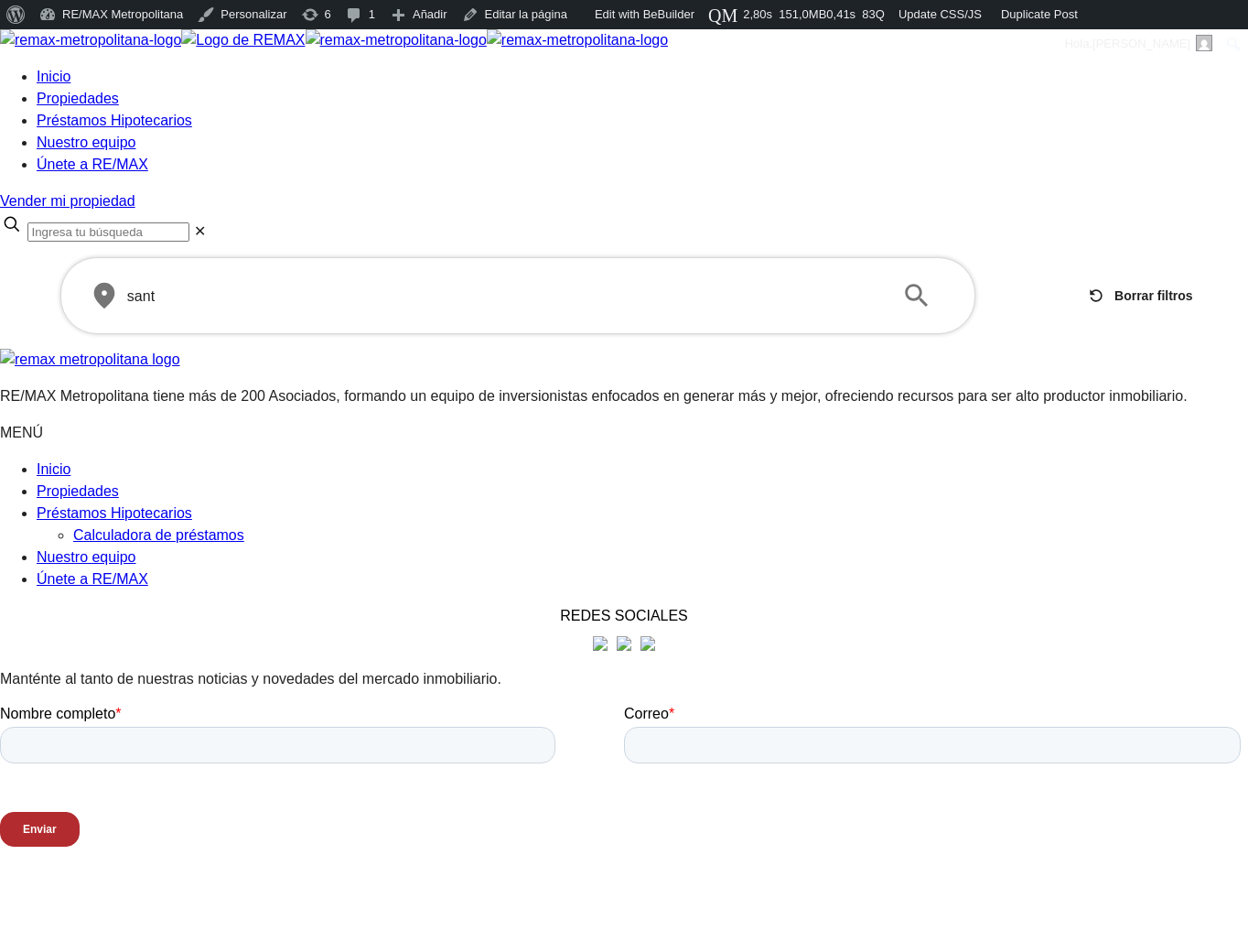
click at [71, 72] on span "Inicio" at bounding box center [53, 76] width 34 height 16
click at [425, 689] on html "X Inicio Propiedades Préstamos Hipotecarios Calculadora de préstamos Nuestro eq…" at bounding box center [624, 801] width 1248 height 1545
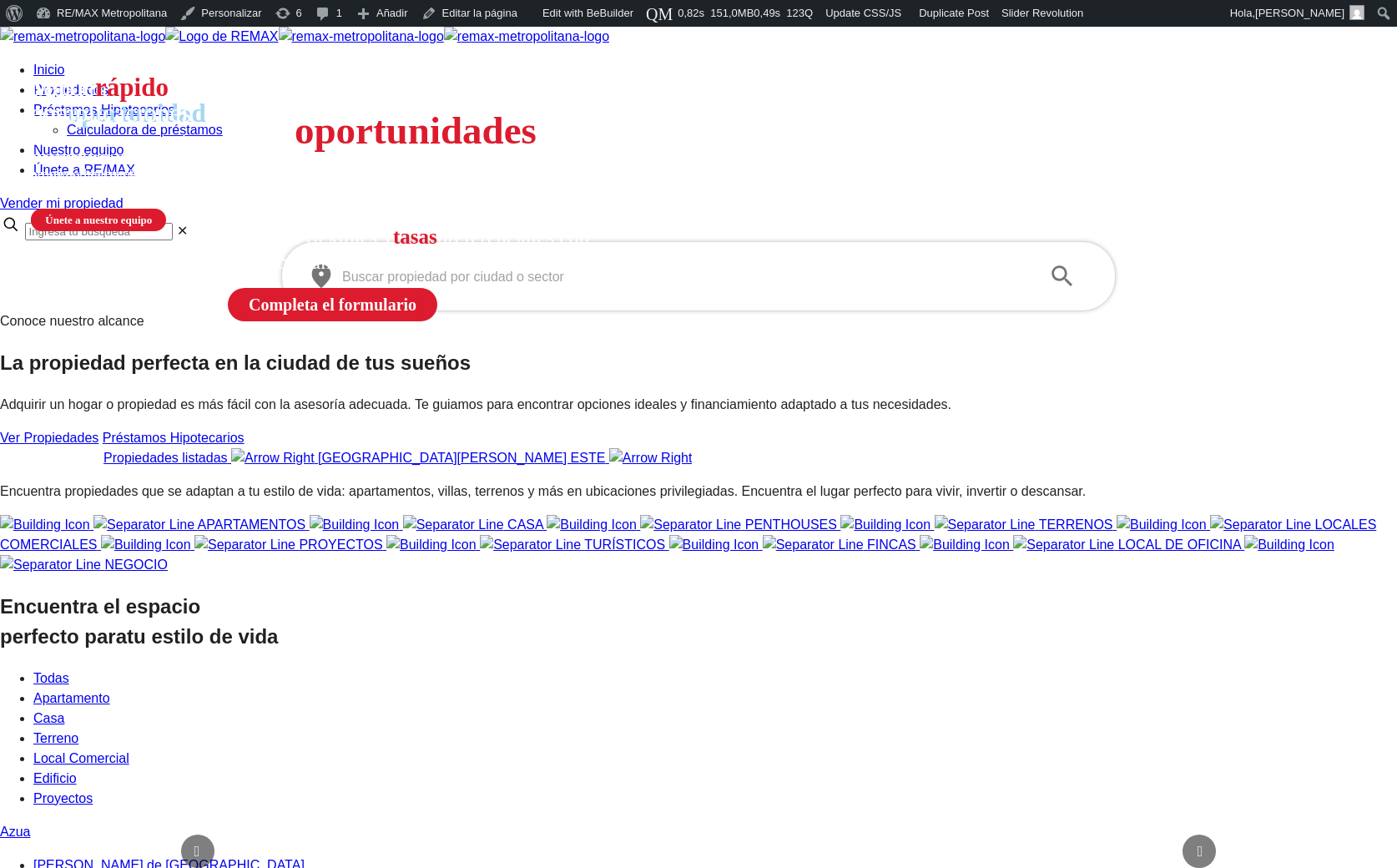
click at [430, 290] on div "​ ​" at bounding box center [698, 276] width 783 height 27
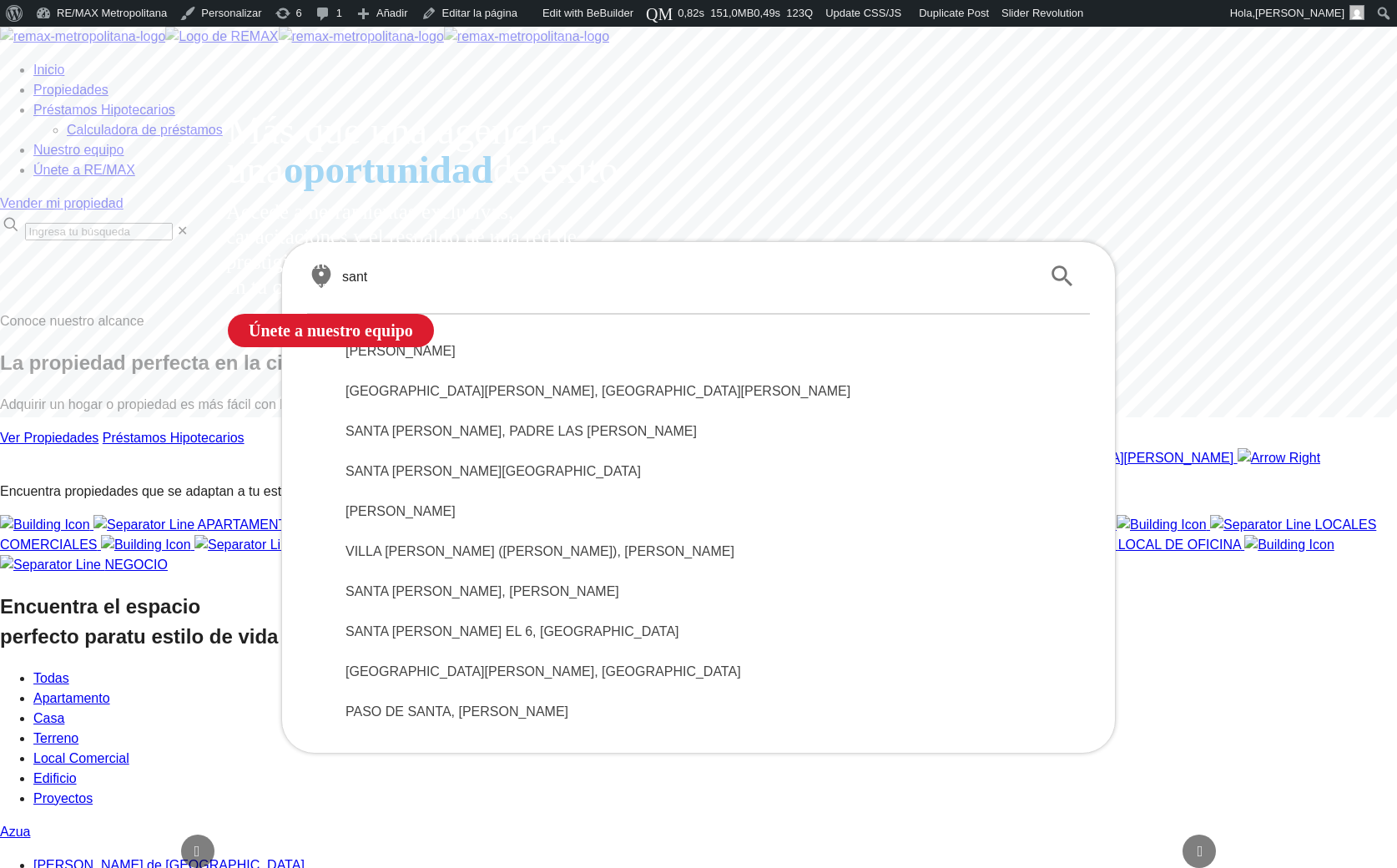
type input "sant"
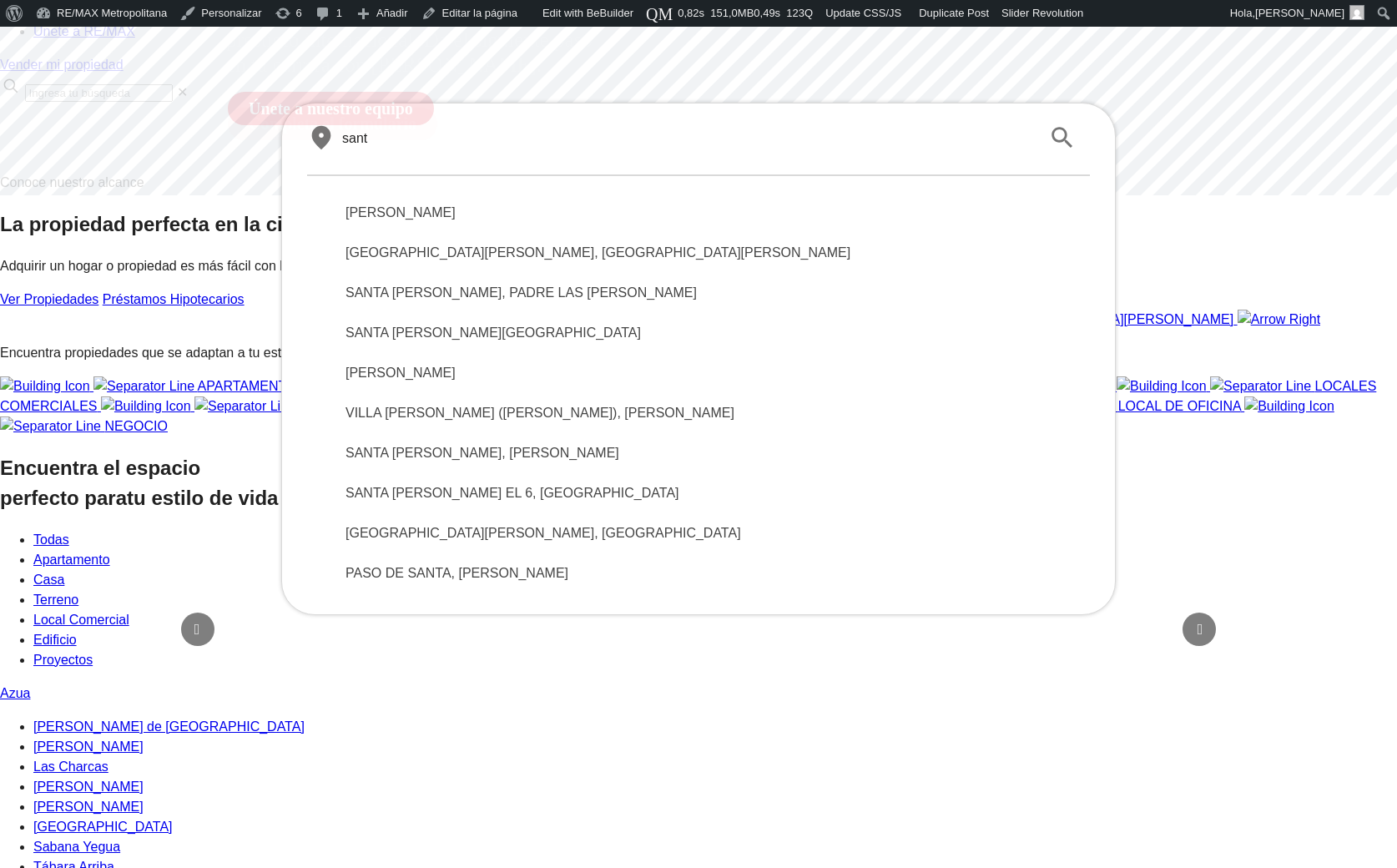
scroll to position [223, 0]
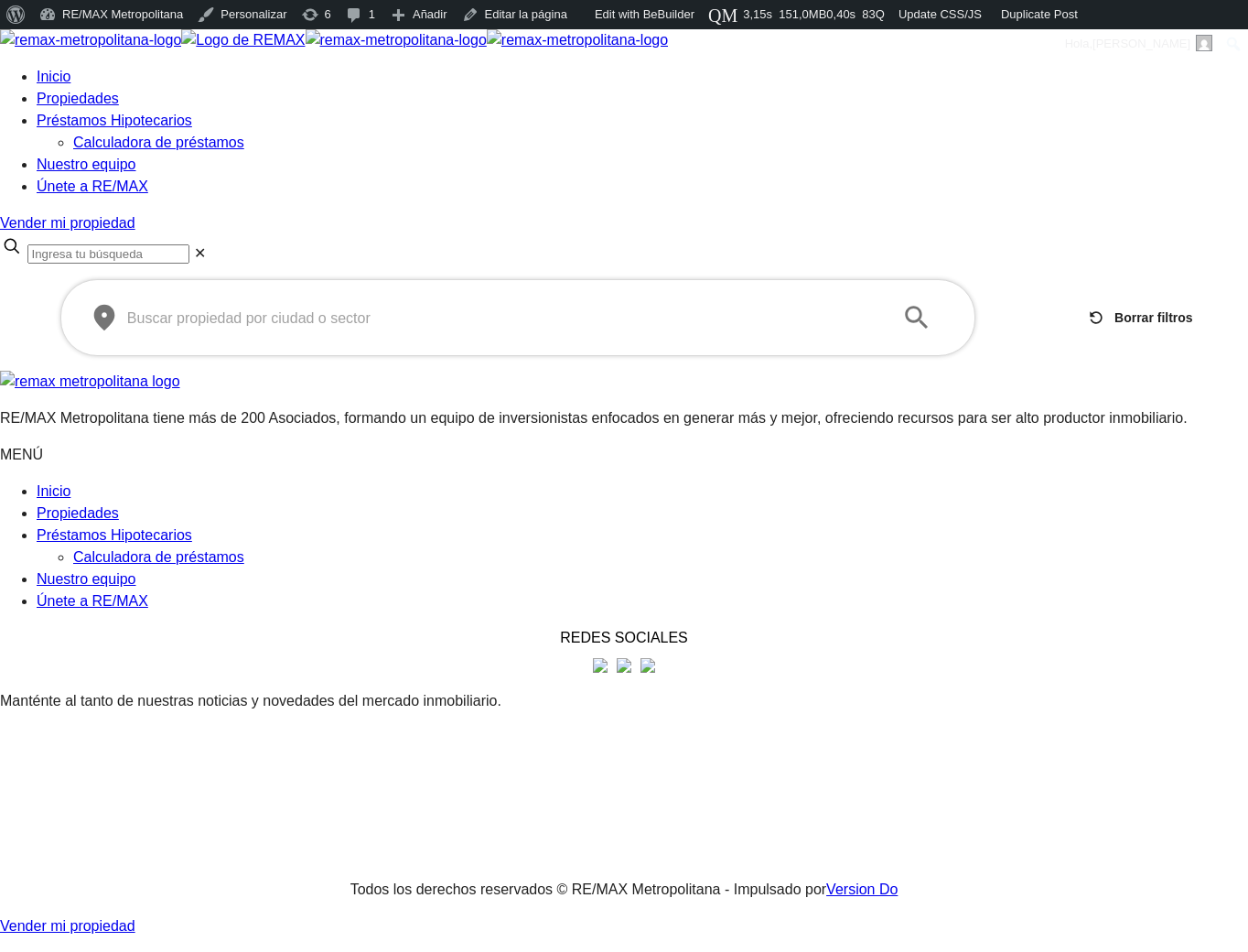
click at [465, 303] on div "​ ​" at bounding box center [518, 318] width 858 height 29
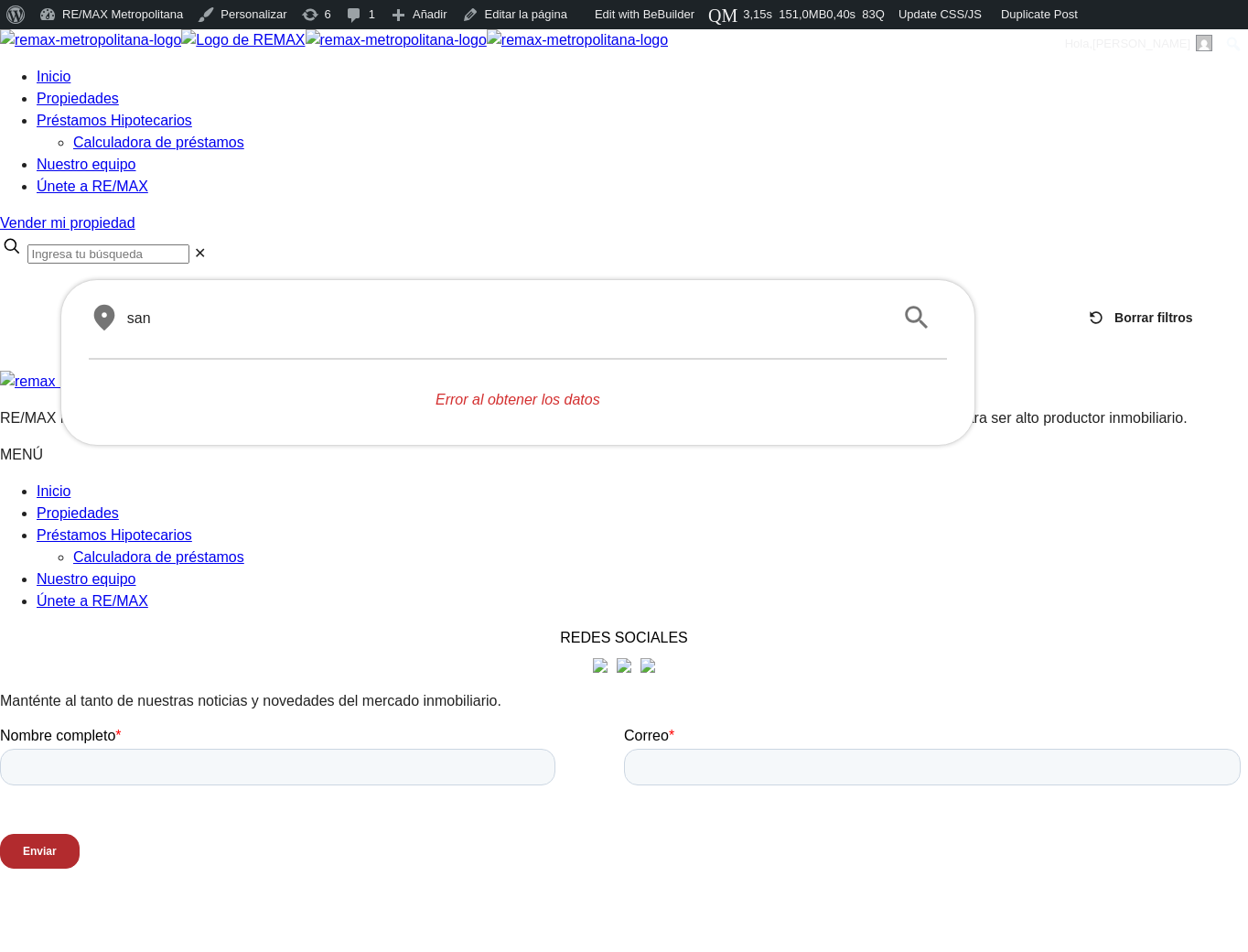
type input "san"
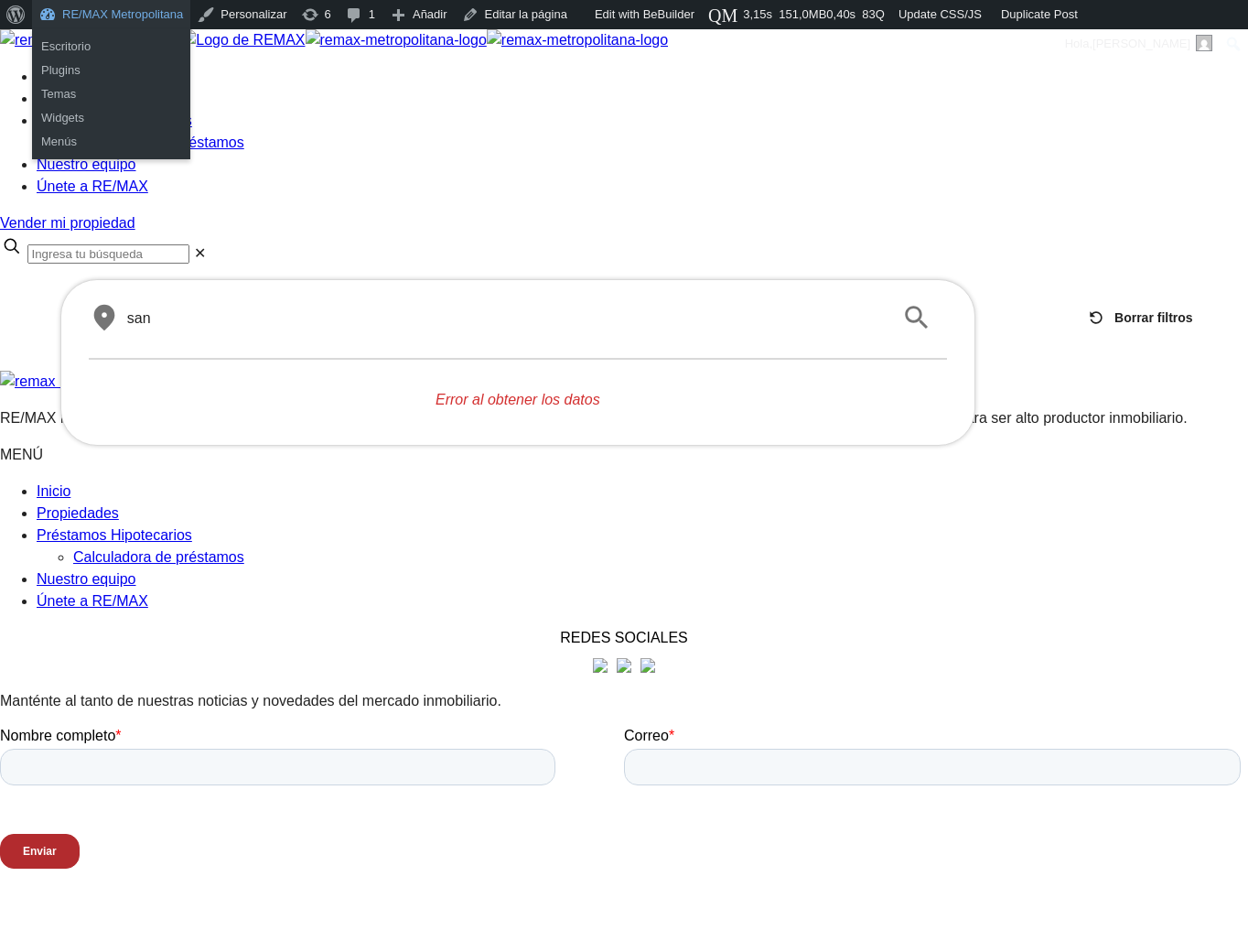
click at [119, 12] on link "RE/MAX Metropolitana" at bounding box center [111, 15] width 158 height 29
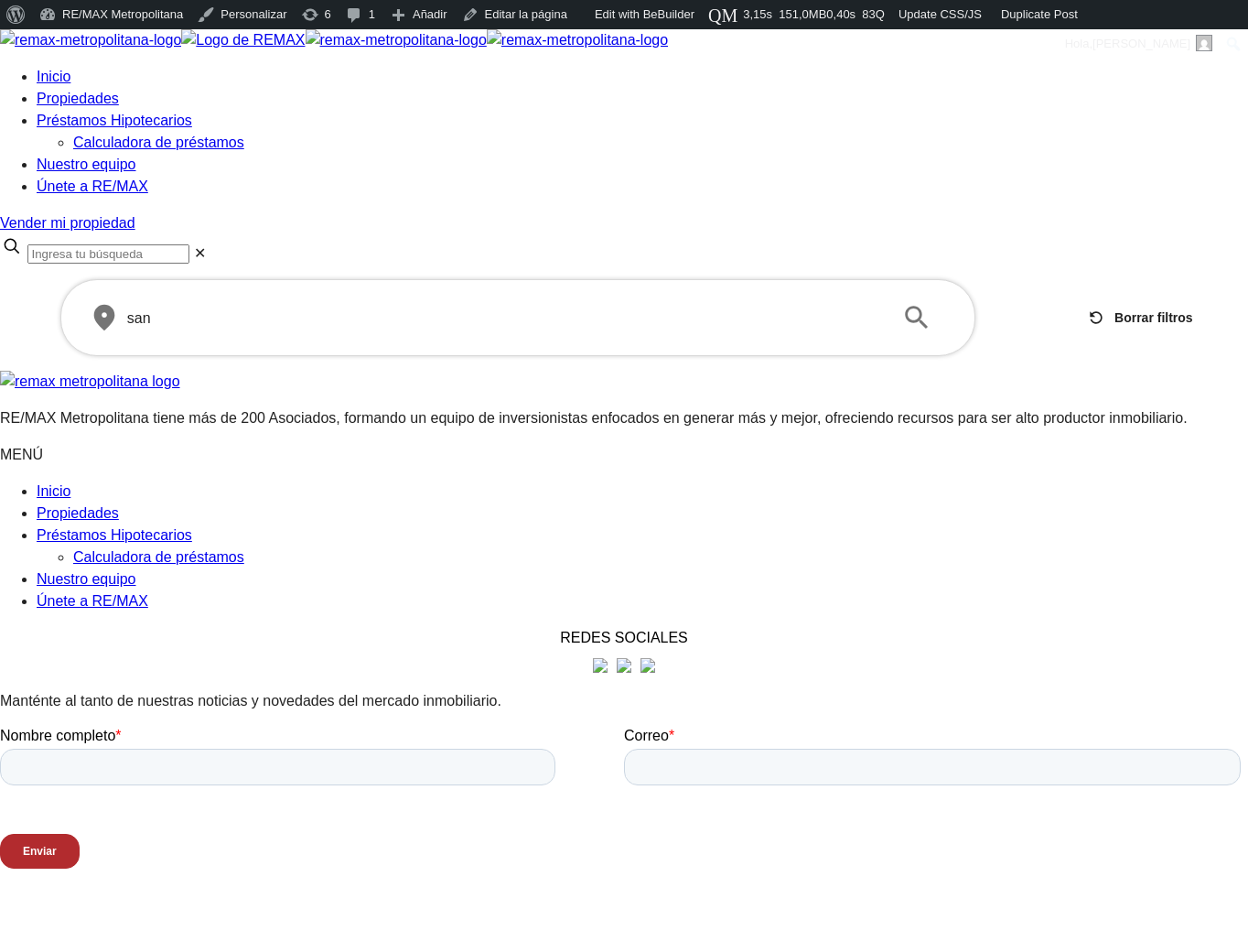
click at [282, 370] on div at bounding box center [624, 370] width 1248 height 0
click at [525, 308] on input "text" at bounding box center [503, 318] width 753 height 21
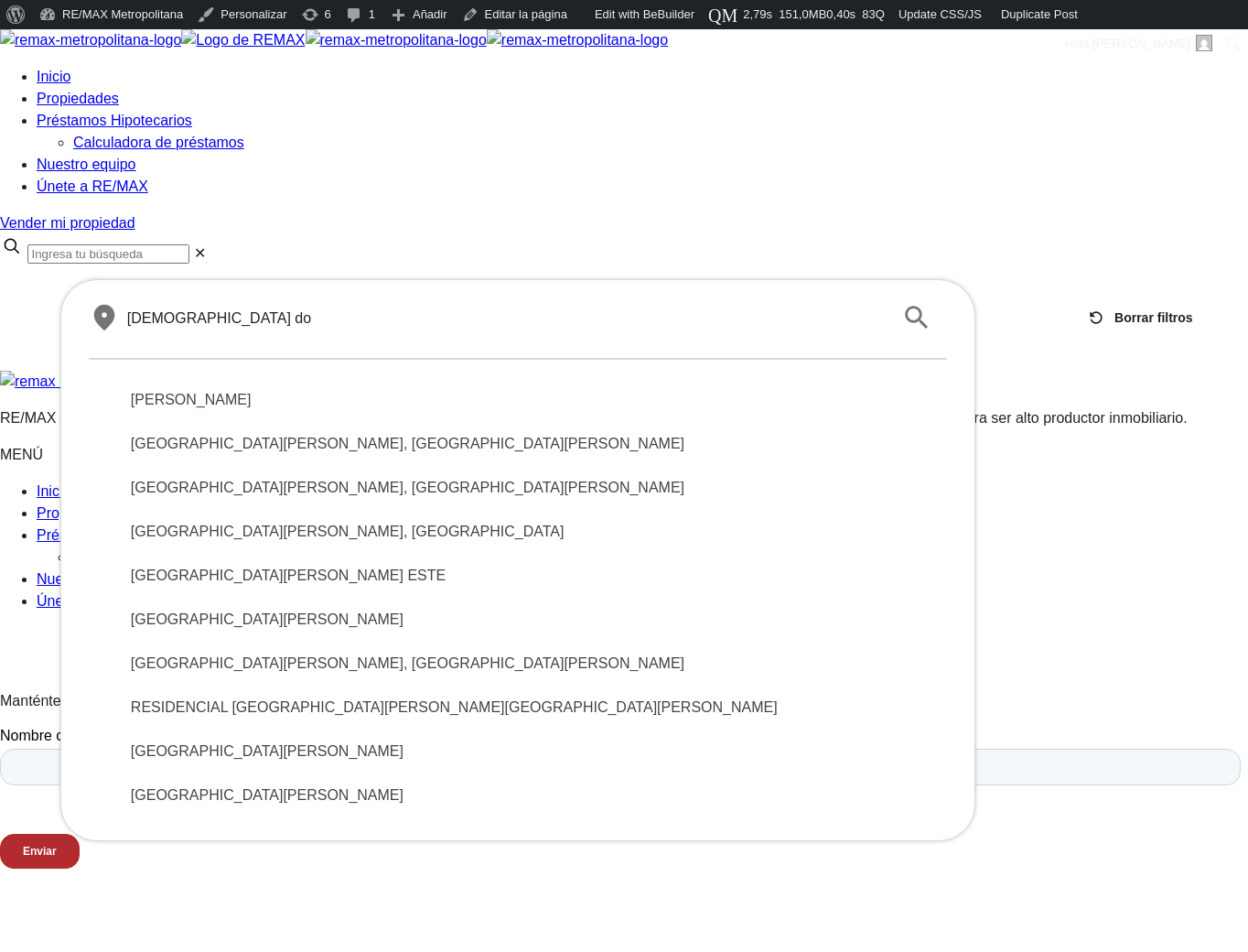
type input "[DEMOGRAPHIC_DATA] do"
click at [809, 885] on html "X Inicio Propiedades Préstamos Hipotecarios Calculadora de préstamos Nuestro eq…" at bounding box center [624, 812] width 1248 height 1567
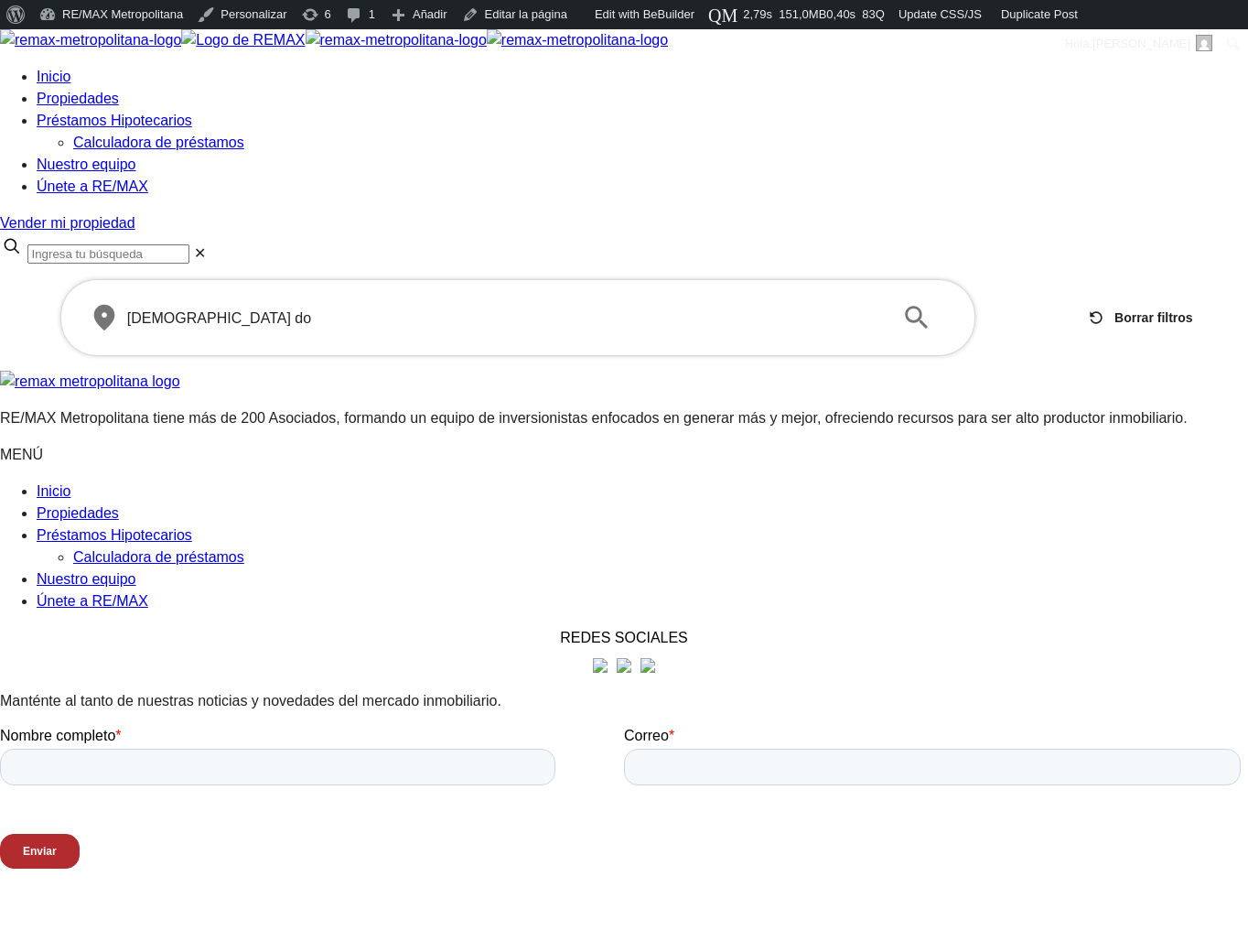
click at [611, 303] on div "​ santo do ​" at bounding box center [518, 318] width 858 height 29
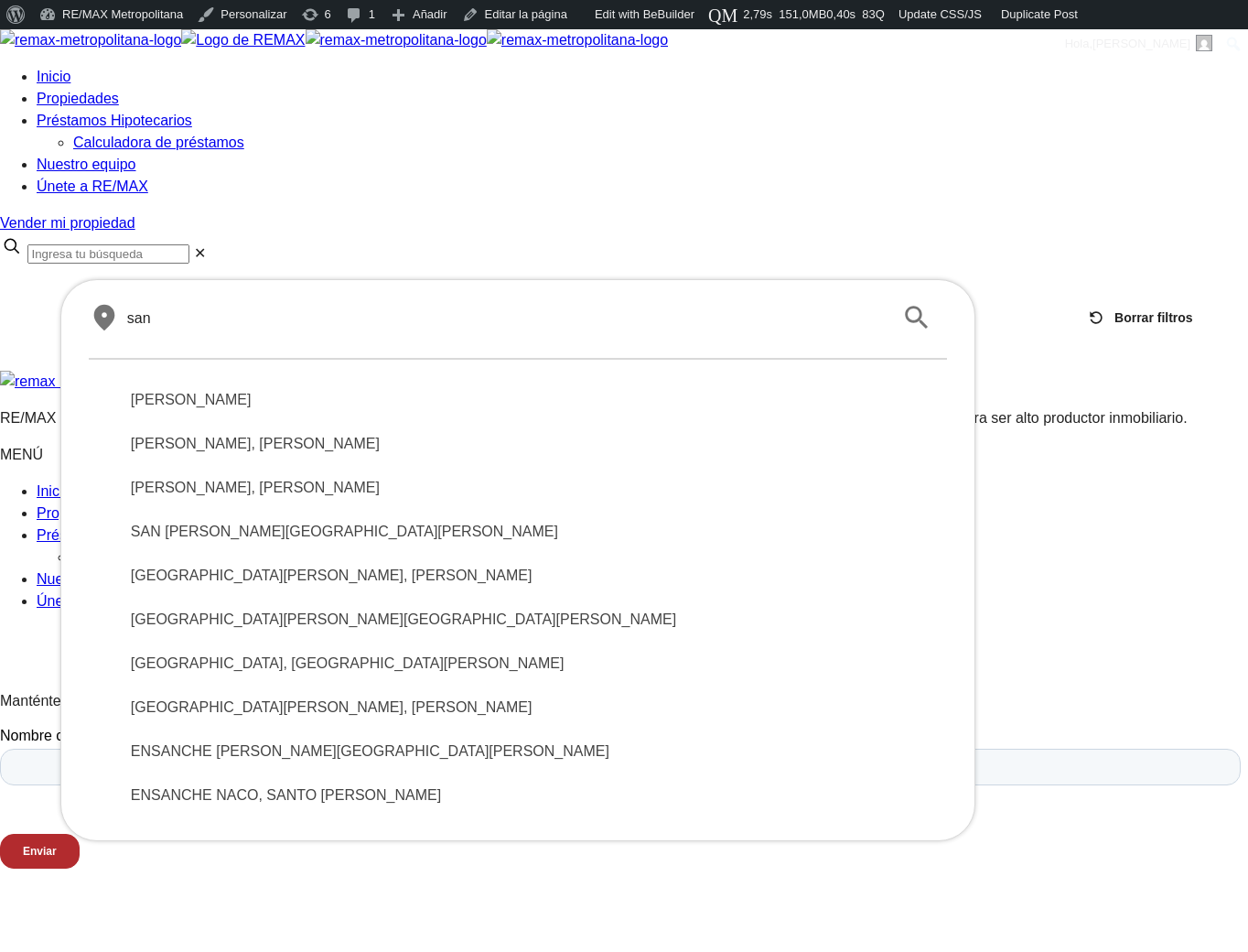
type input "san"
click at [399, 389] on span "SANTO DOMINGO DE GUZMÁN" at bounding box center [517, 400] width 774 height 22
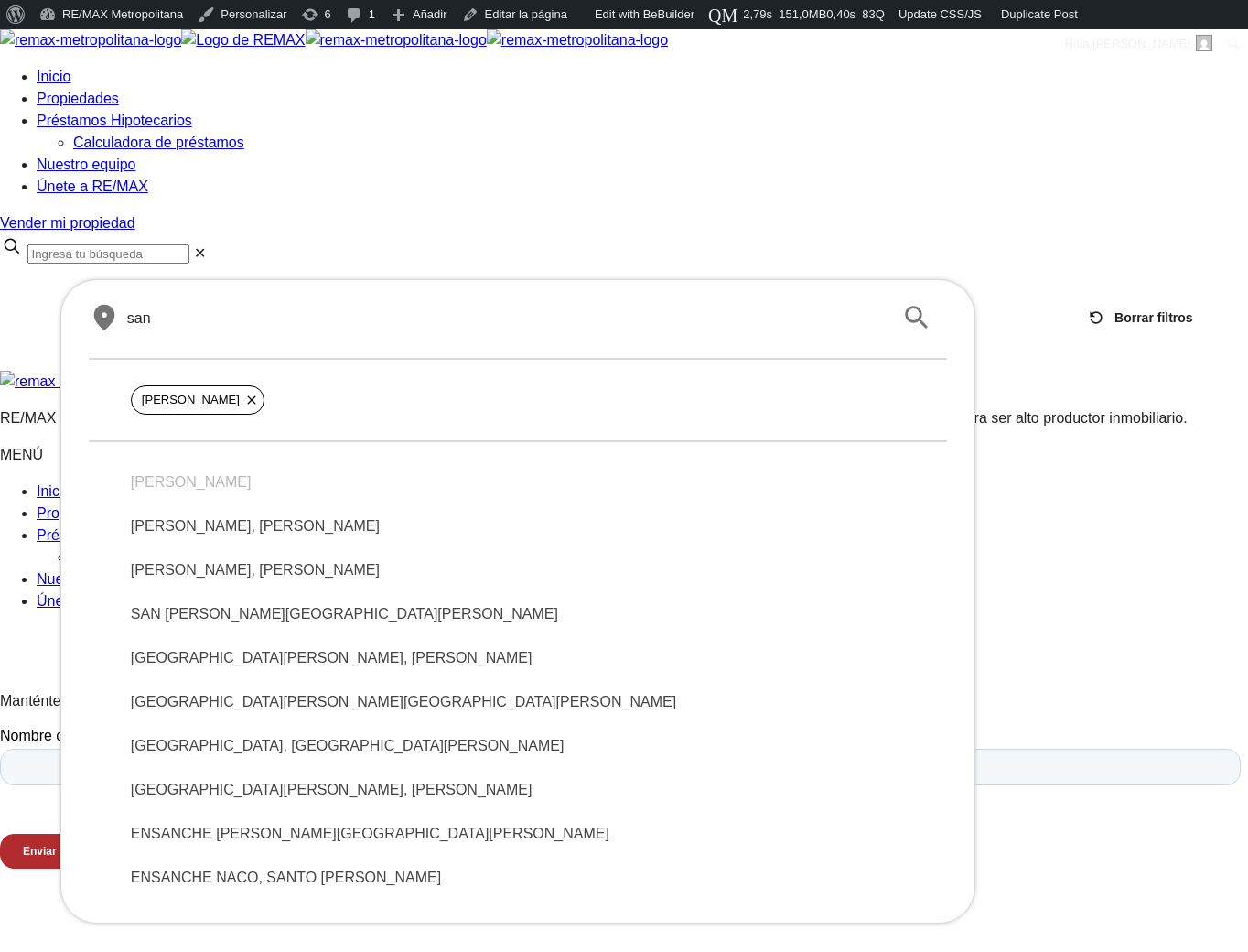
click at [345, 516] on span "SANDRA I, SANTO DOMINGO DE GUZMÁN" at bounding box center [517, 527] width 774 height 22
click at [321, 548] on div "SANDRA II, SANTO DOMINGO DE GUZMÁN" at bounding box center [517, 570] width 803 height 44
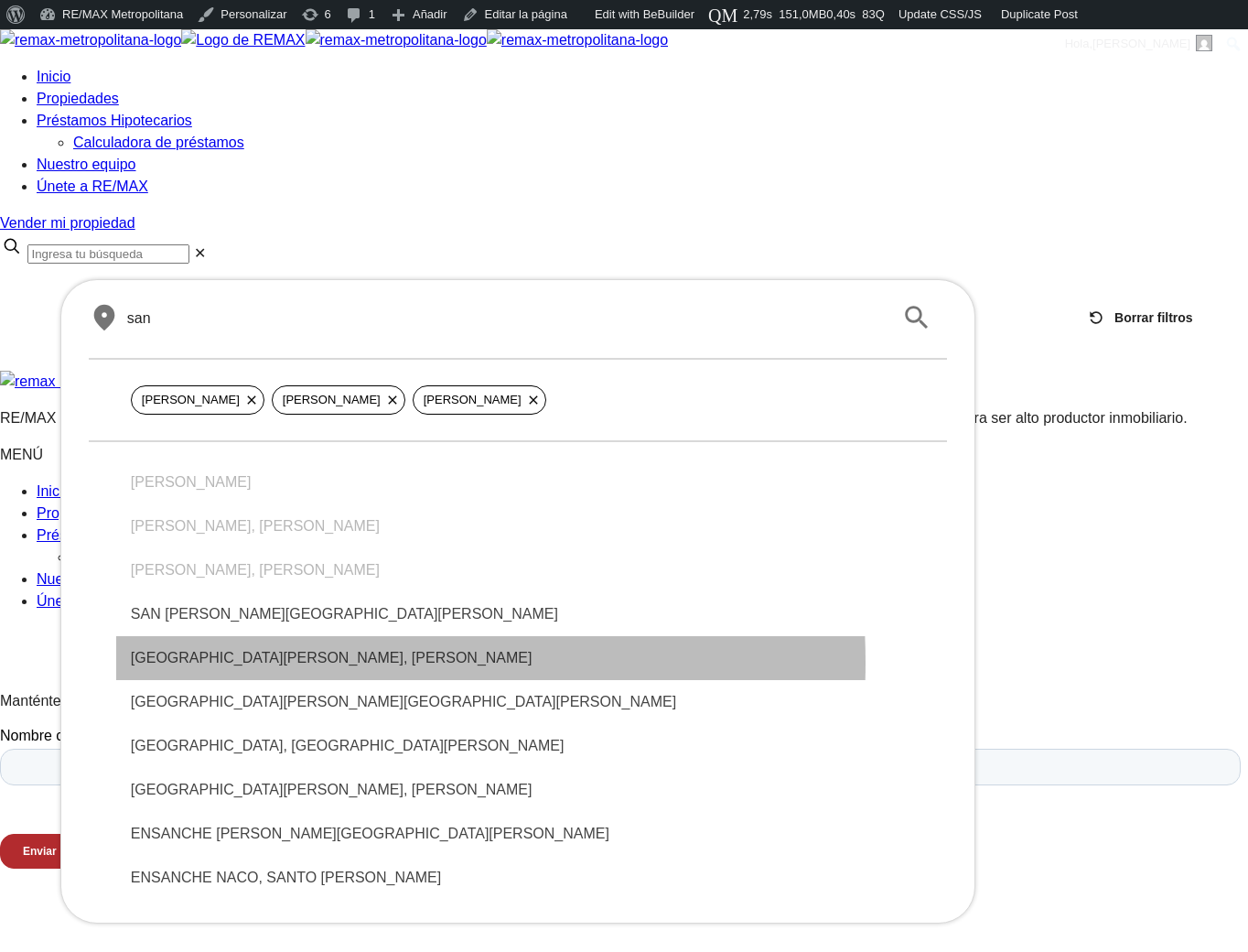
click at [290, 647] on span "SAN RAFAEL, SANTO DOMINGO DE GUZMÁN" at bounding box center [517, 658] width 774 height 22
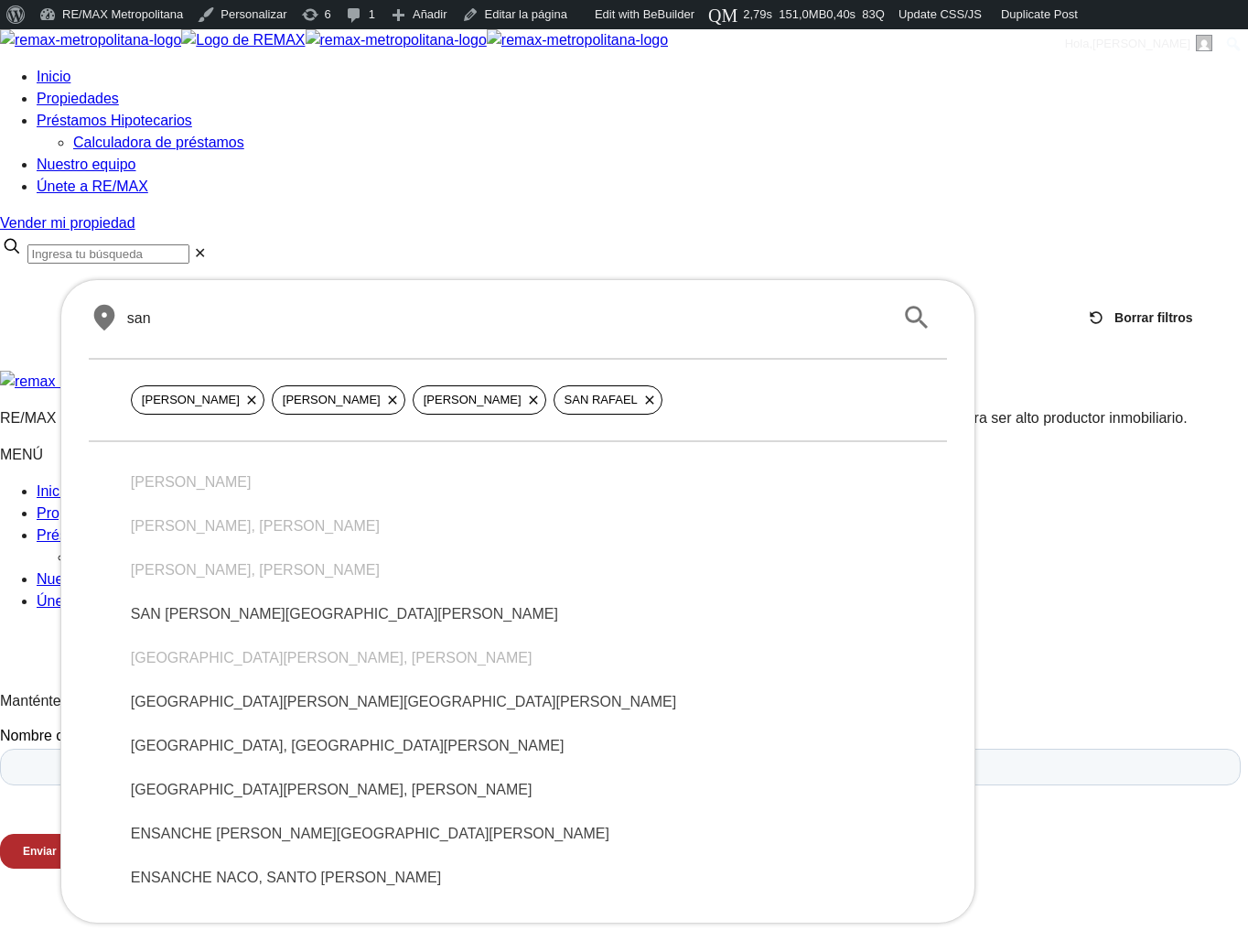
click at [263, 691] on span "SAN GABRIEL, SANTO DOMINGO DE GUZMÁN" at bounding box center [517, 702] width 774 height 22
click at [245, 735] on span "SAN MIGUEL, SANTO DOMINGO DE GUZMÁN" at bounding box center [517, 746] width 774 height 22
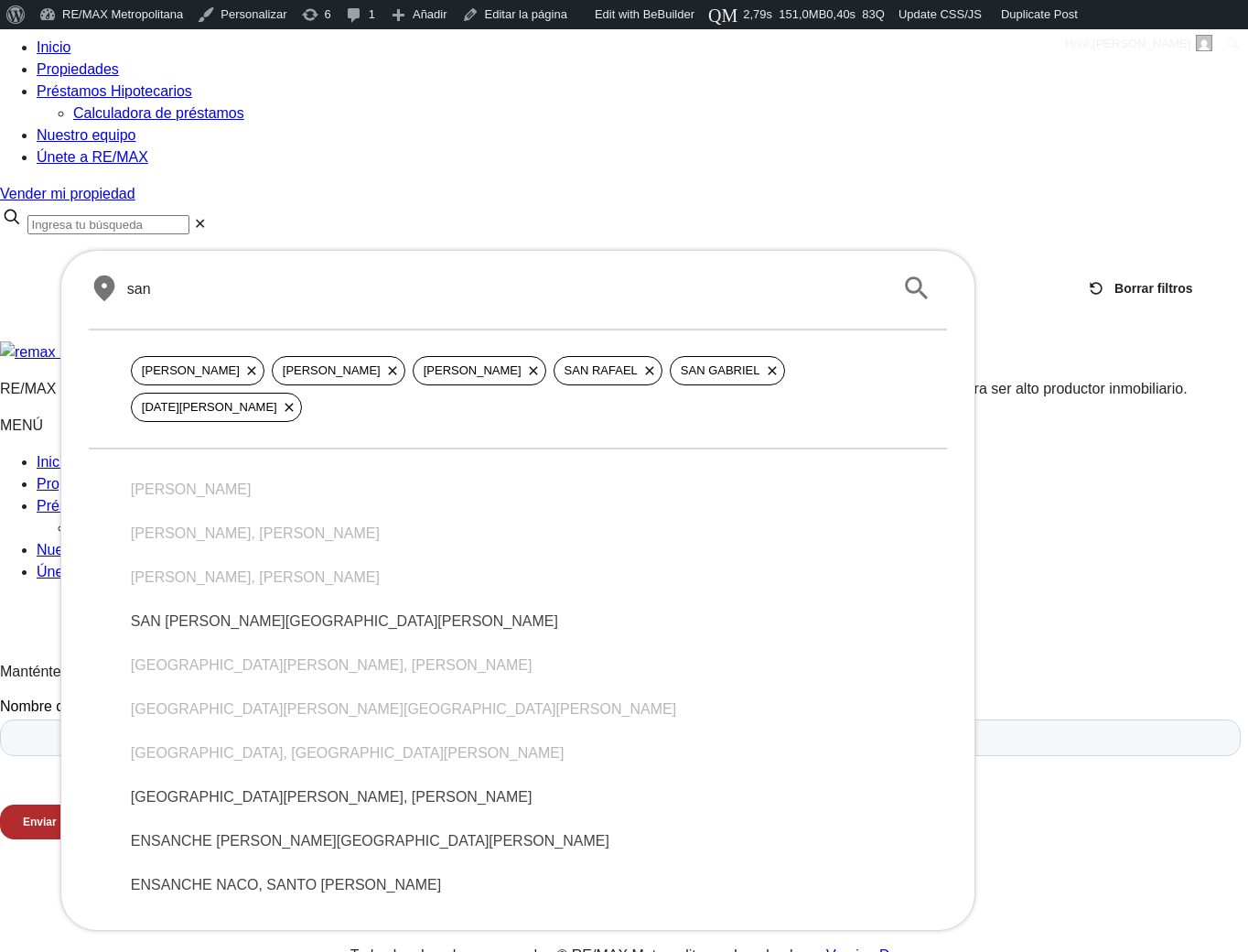
scroll to position [24, 0]
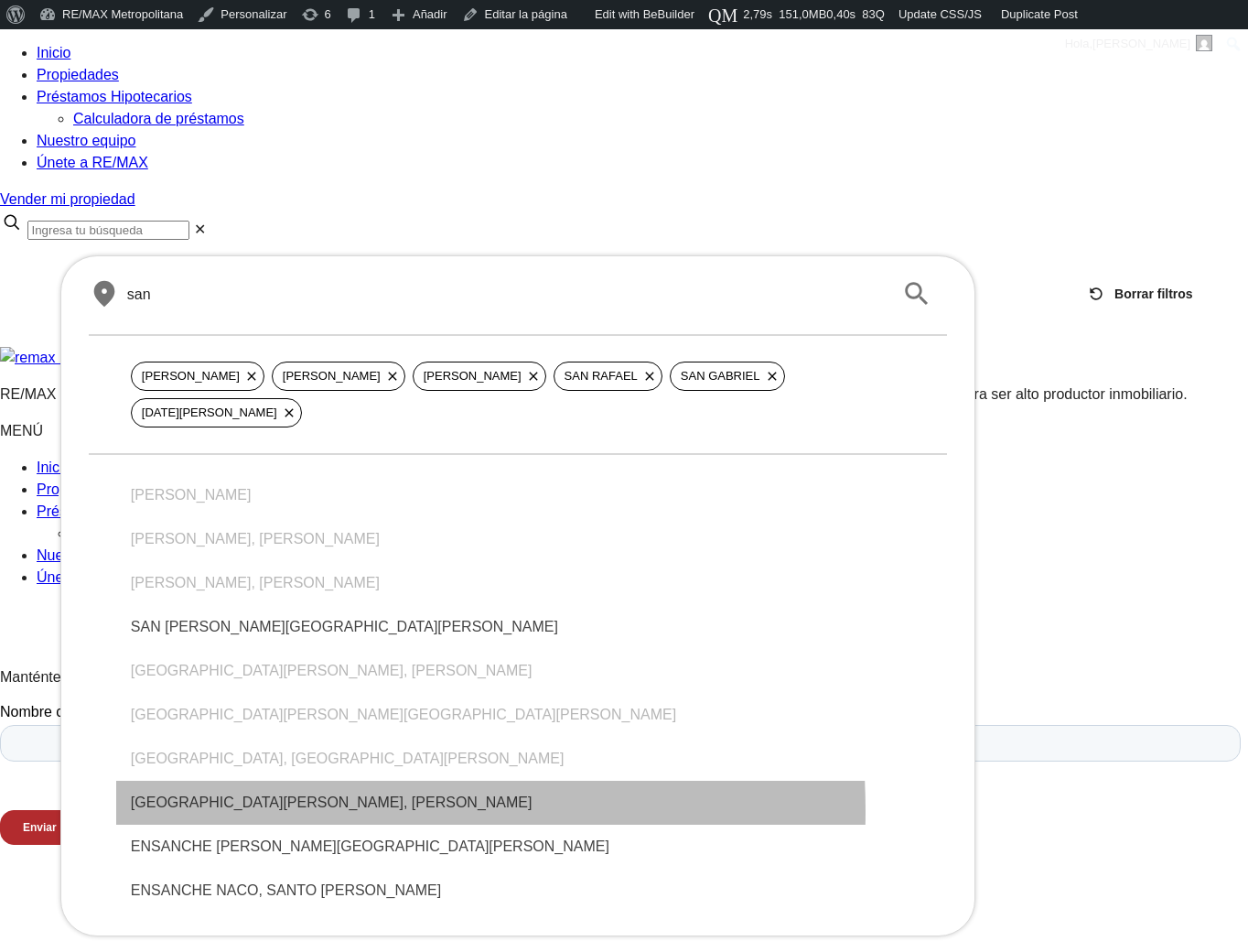
click at [238, 791] on span "SAN JOSÉ, SANTO DOMINGO DE GUZMÁN" at bounding box center [517, 802] width 774 height 22
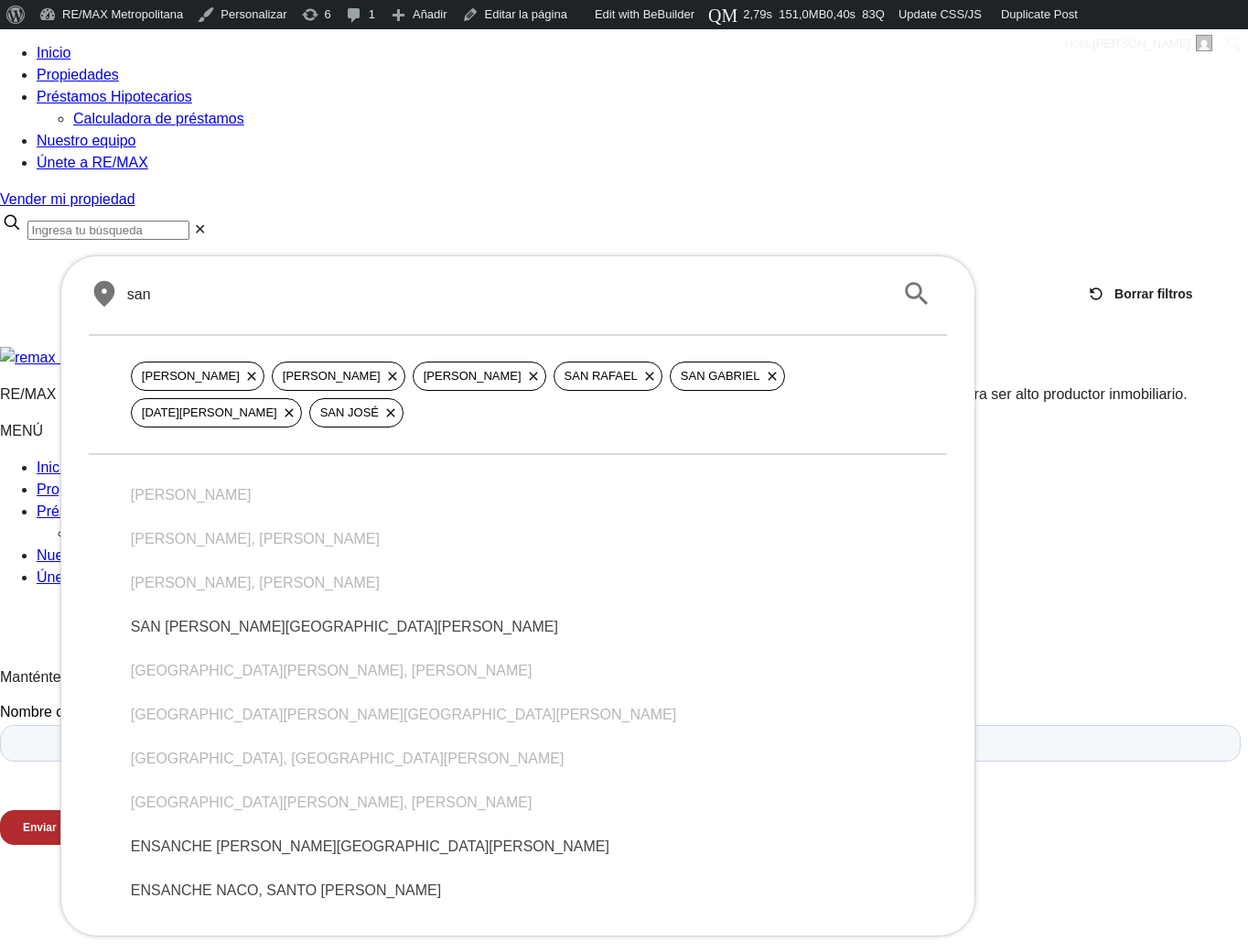
click at [231, 879] on span "ENSANCHE NACO, SANTO DOMINGO DE GUZMÁN" at bounding box center [517, 890] width 774 height 22
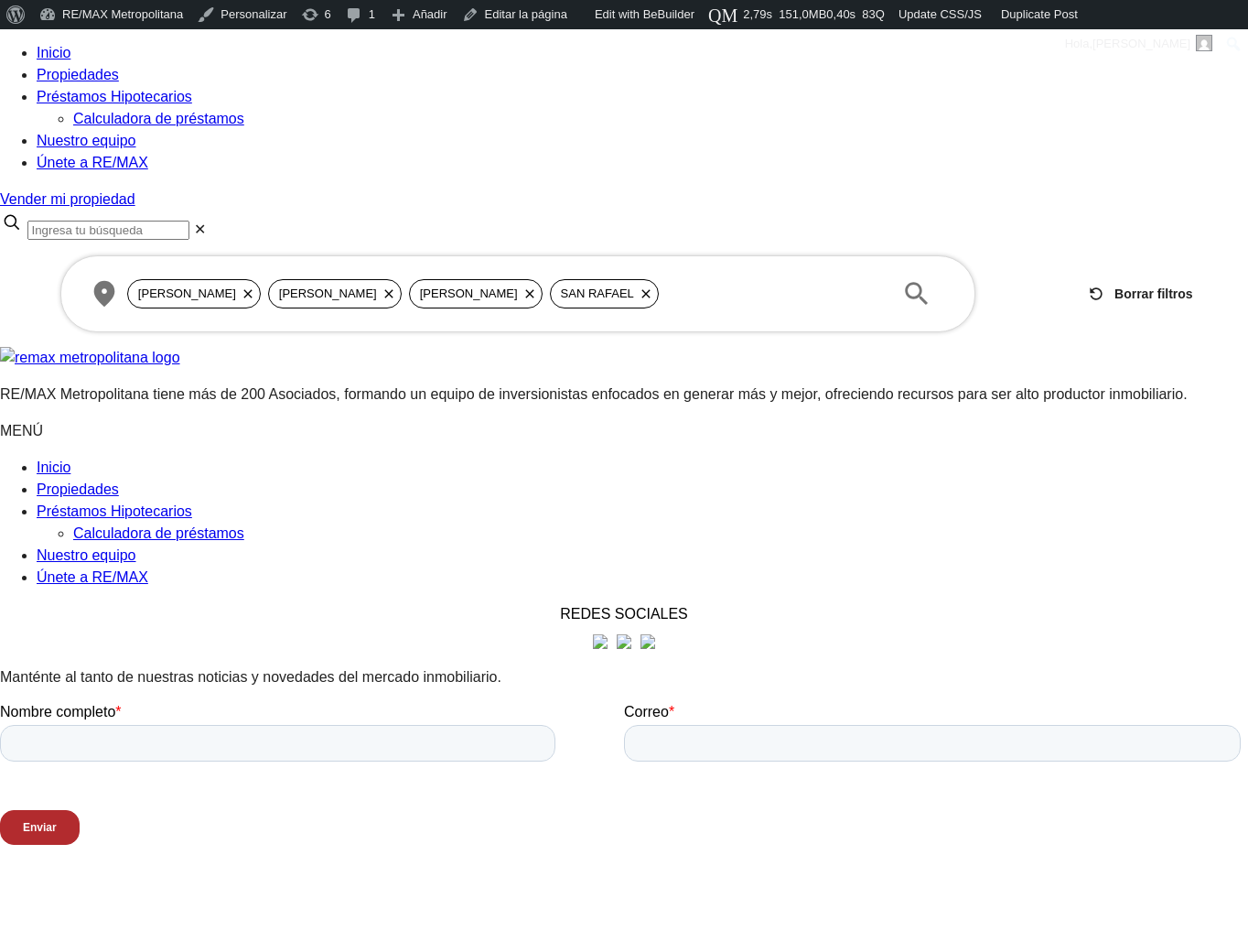
click at [38, 744] on html "X Inicio Propiedades Préstamos Hipotecarios Calculadora de préstamos Nuestro eq…" at bounding box center [624, 788] width 1248 height 1567
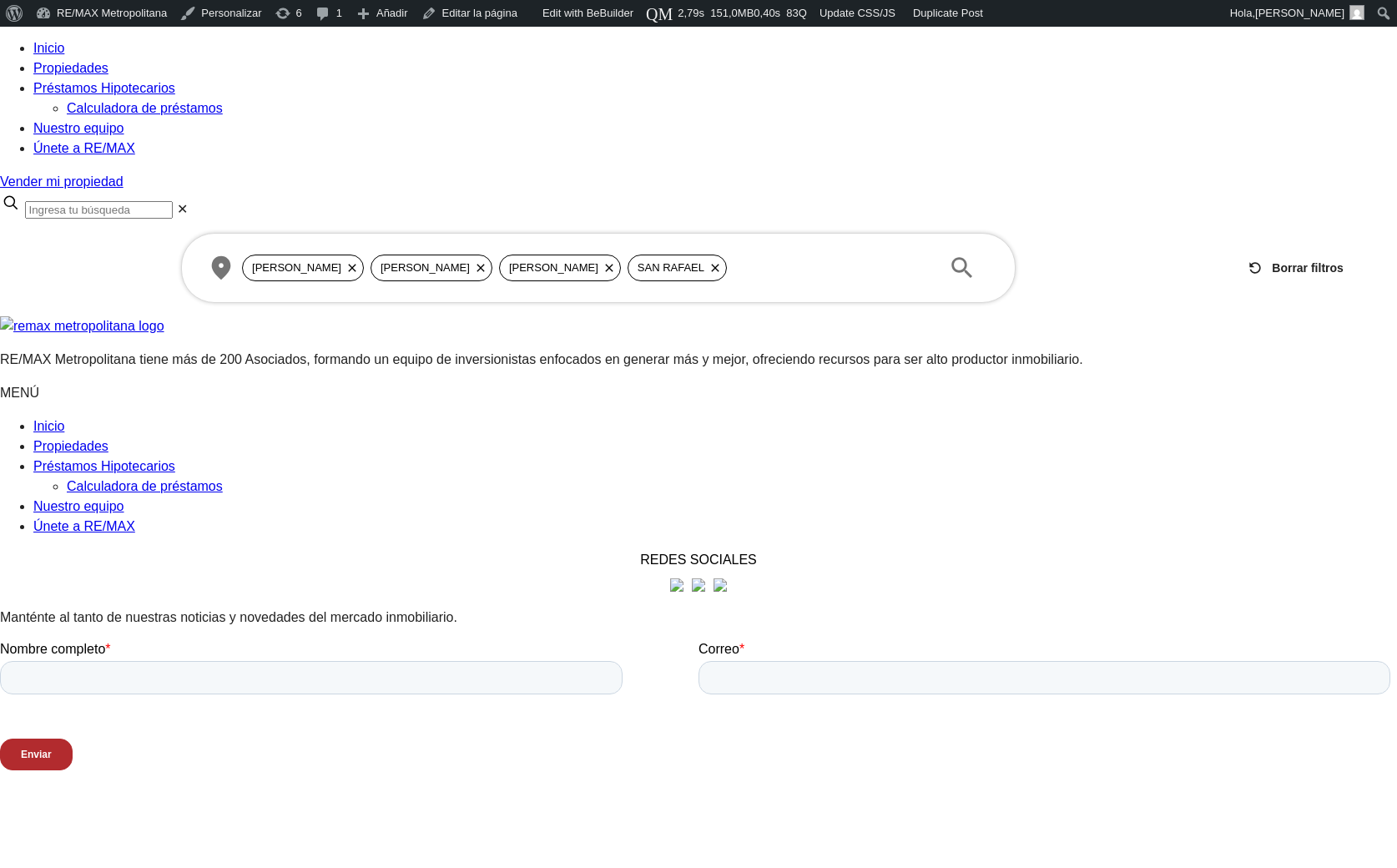
click at [913, 255] on span "+4" at bounding box center [918, 268] width 27 height 27
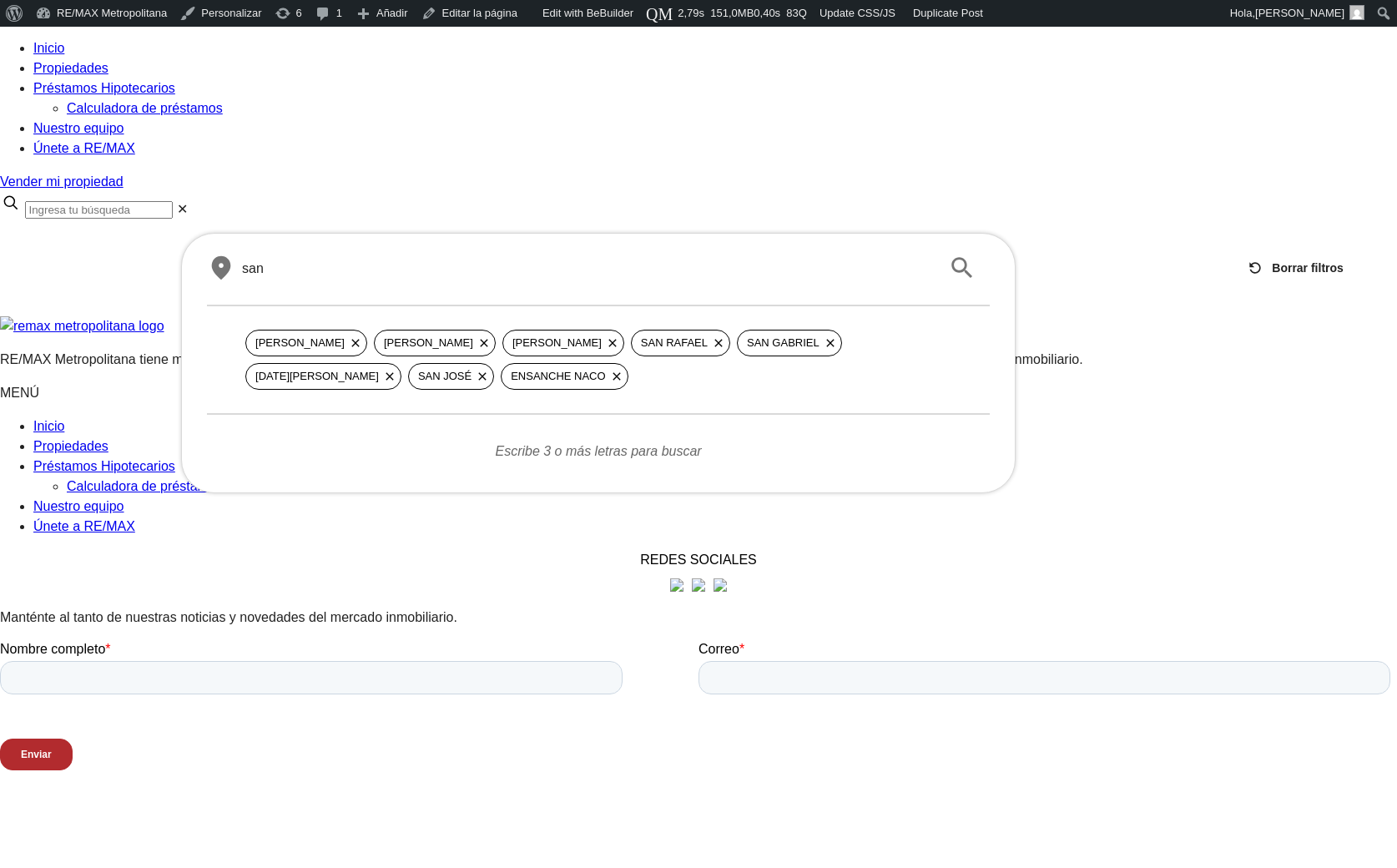
click at [343, 259] on input "san" at bounding box center [585, 268] width 686 height 19
click at [392, 259] on input "san" at bounding box center [585, 268] width 686 height 19
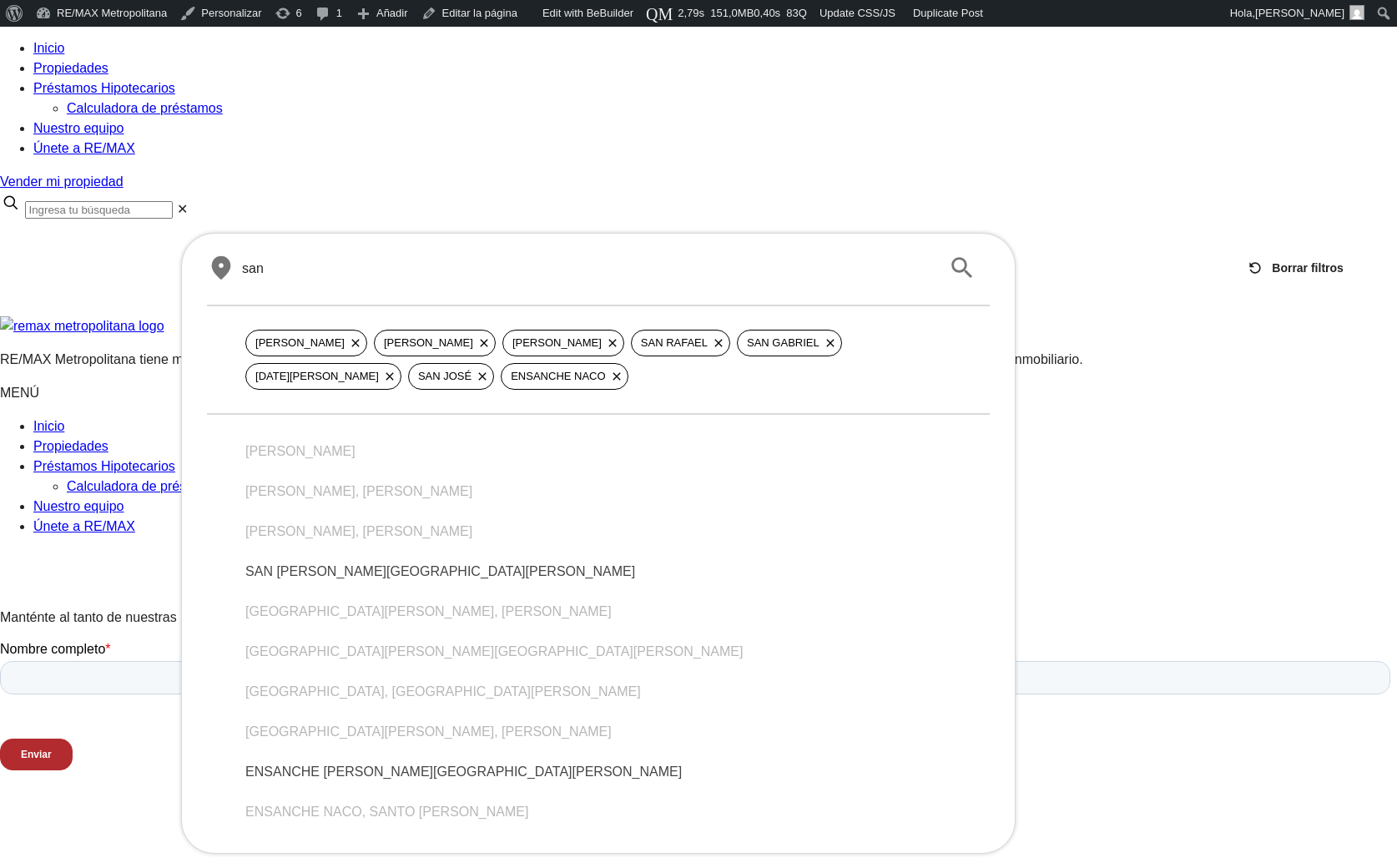
type input "san"
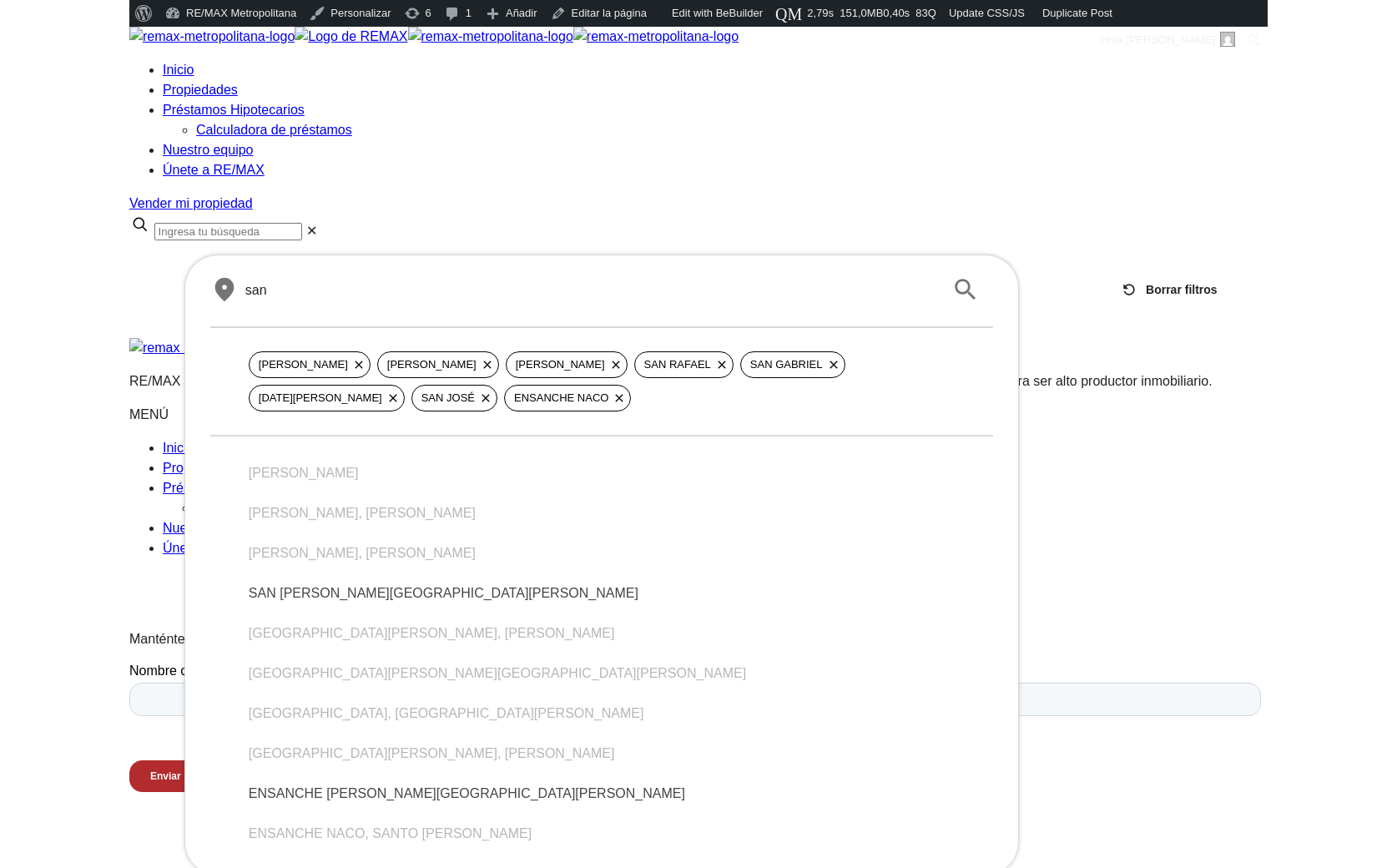
scroll to position [27, 0]
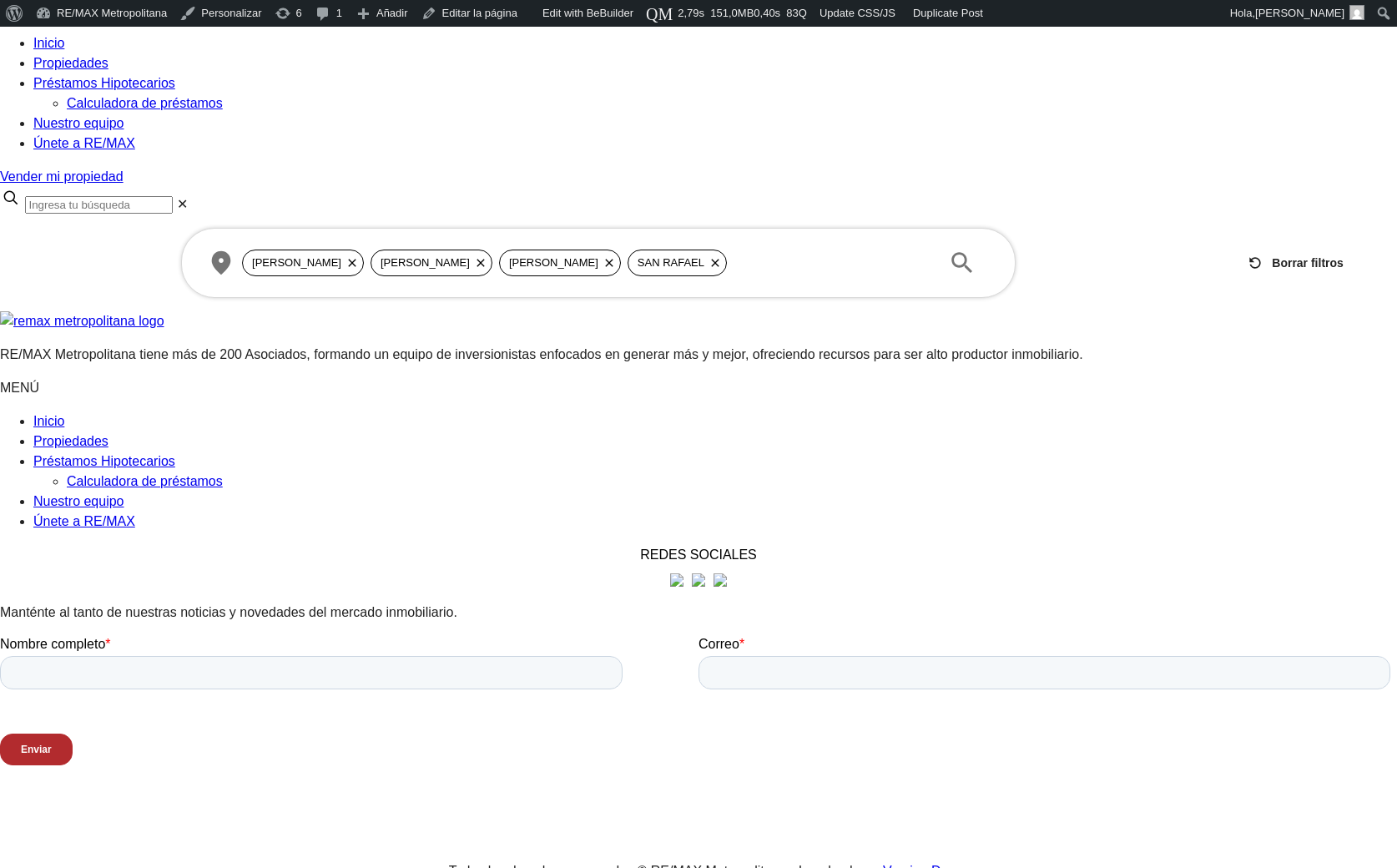
click at [134, 228] on div at bounding box center [698, 228] width 1397 height 0
click at [804, 250] on div "SANTO DOMINGO DE GUZMÁN SANDRA I SANDRA II SAN RAFAEL" at bounding box center [585, 263] width 686 height 27
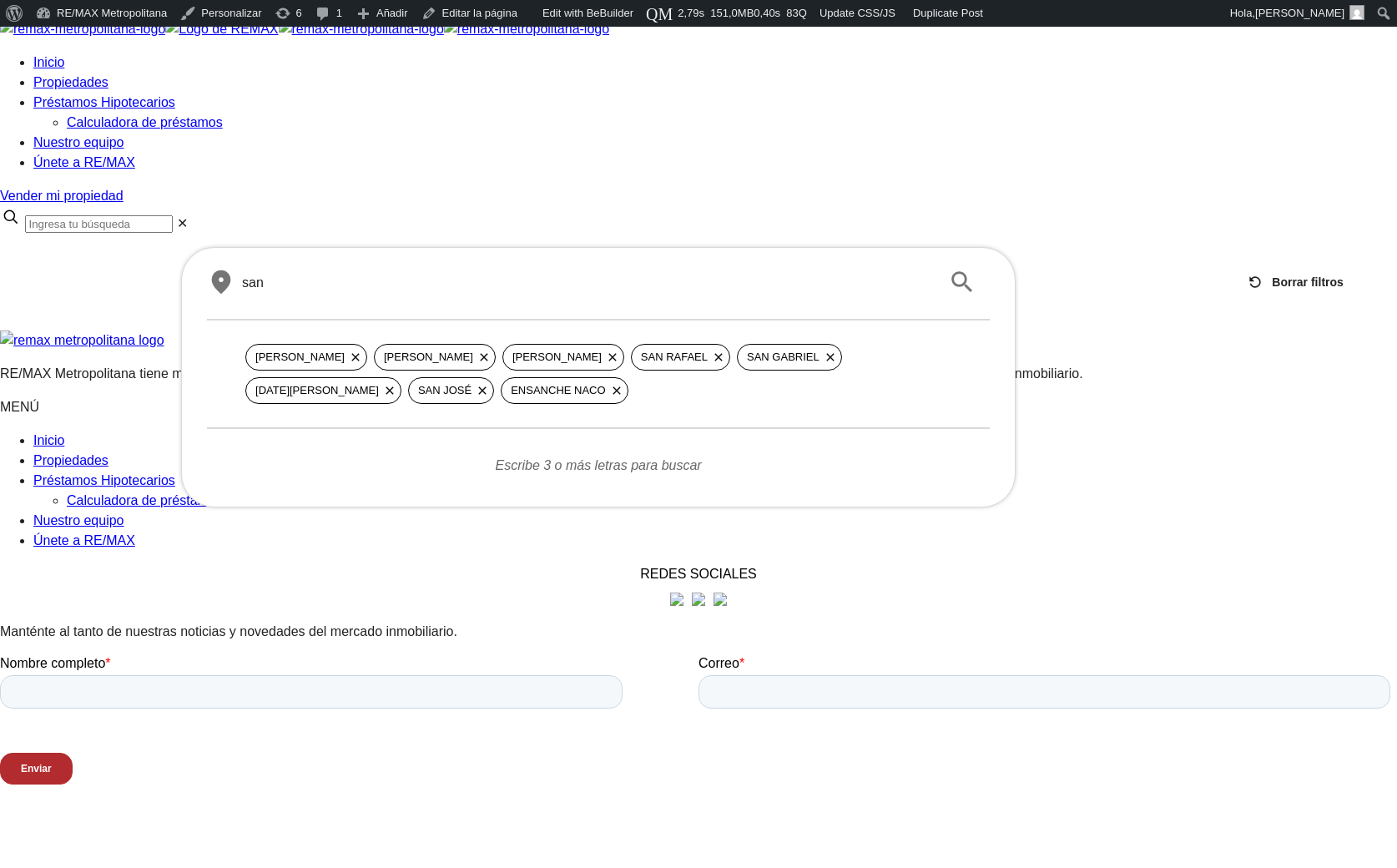
scroll to position [0, 0]
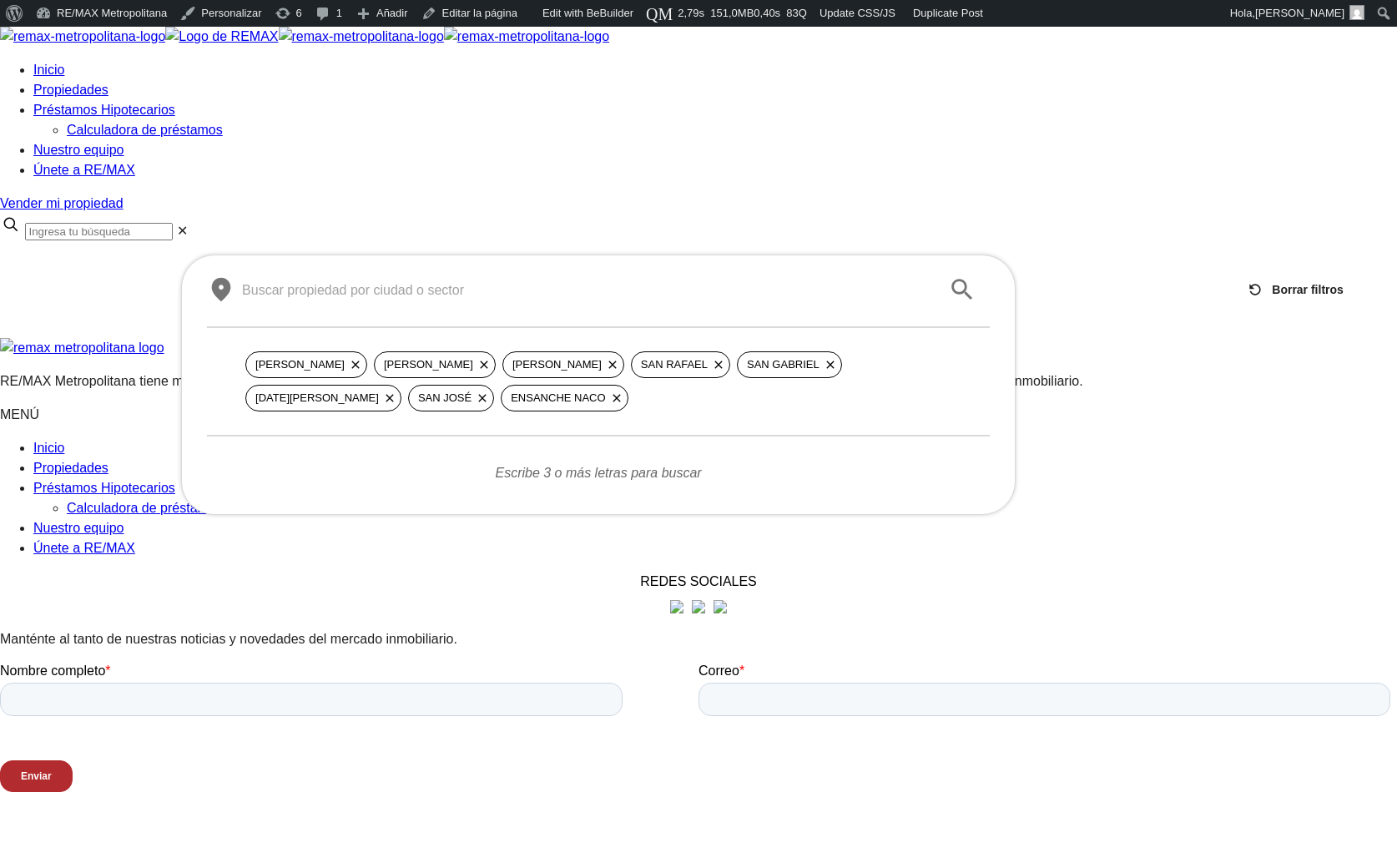
click at [454, 648] on html "X Inicio Propiedades Préstamos Hipotecarios Calculadora de préstamos Nuestro eq…" at bounding box center [698, 741] width 1397 height 1429
